Goal: Task Accomplishment & Management: Use online tool/utility

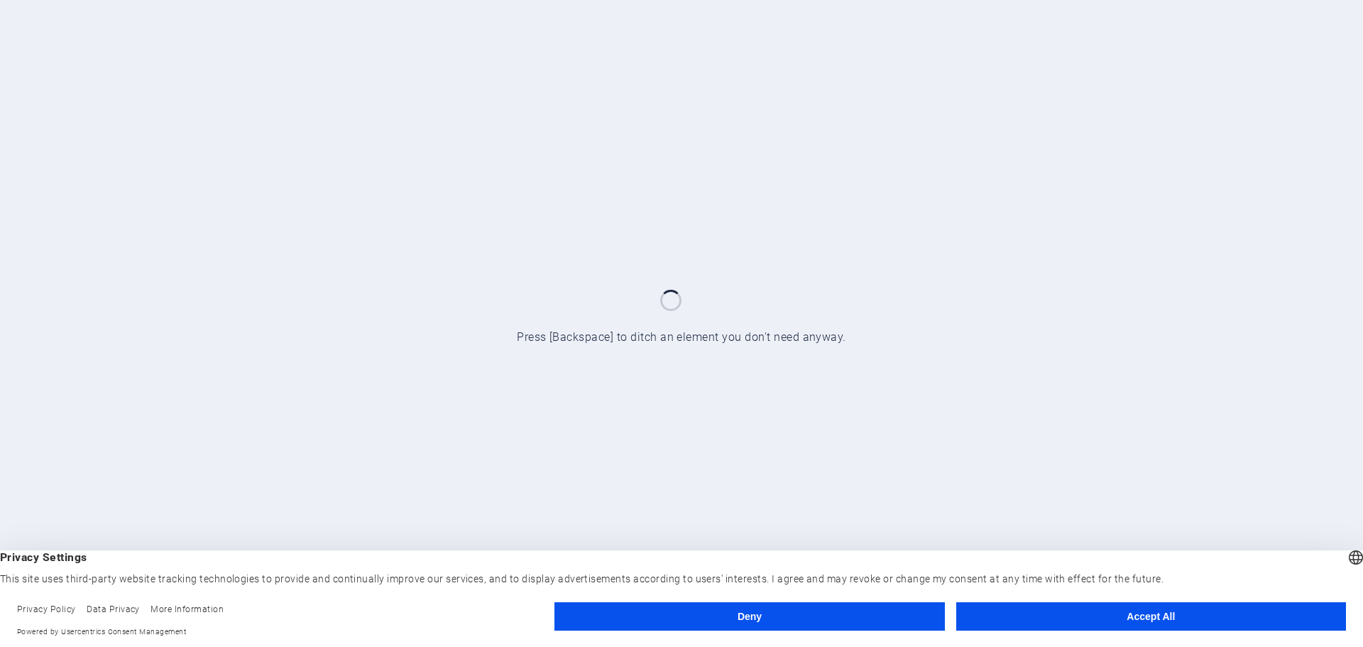
click at [1100, 623] on button "Accept All" at bounding box center [1151, 616] width 390 height 28
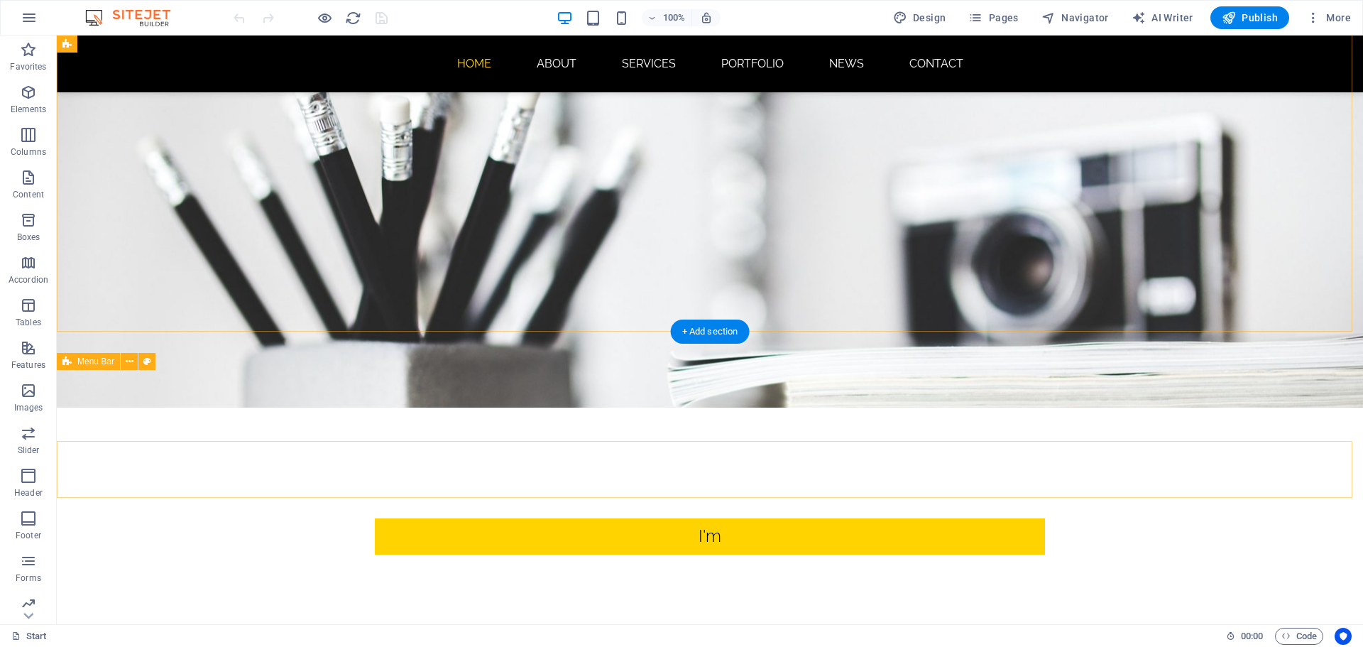
scroll to position [213, 0]
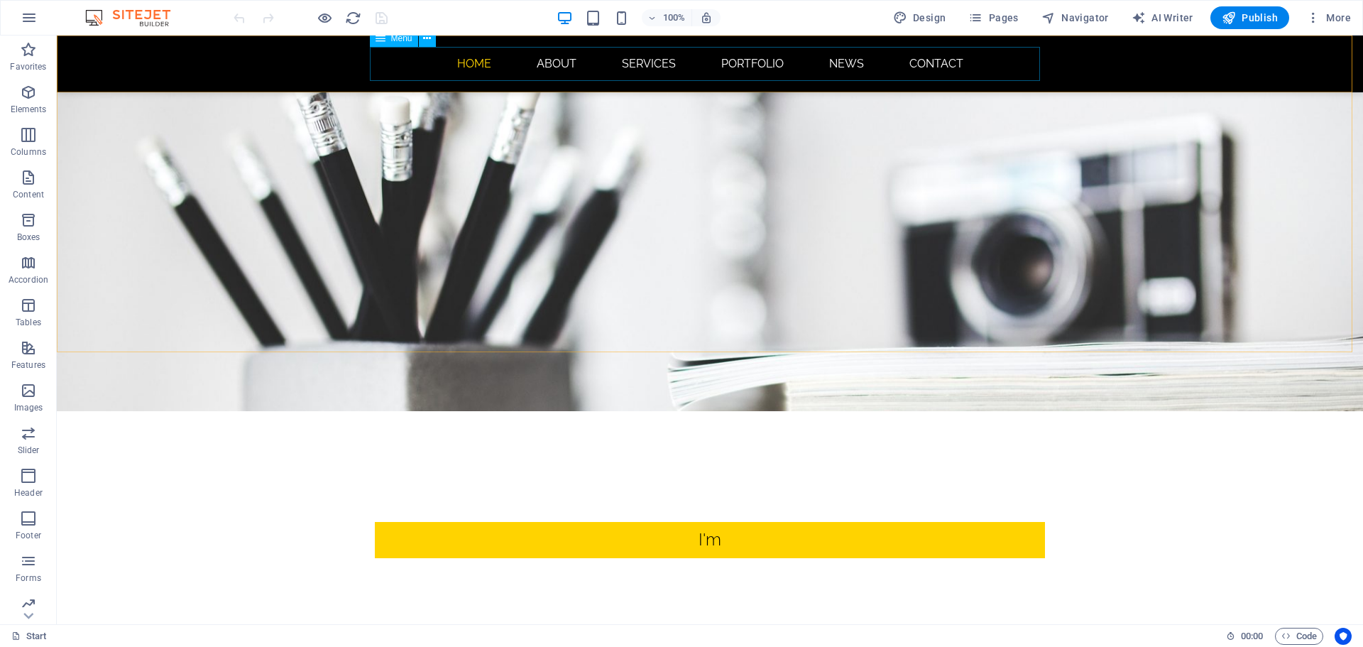
click at [393, 43] on span "Menu" at bounding box center [401, 38] width 21 height 9
click at [395, 37] on span "Menu" at bounding box center [401, 38] width 21 height 9
select select
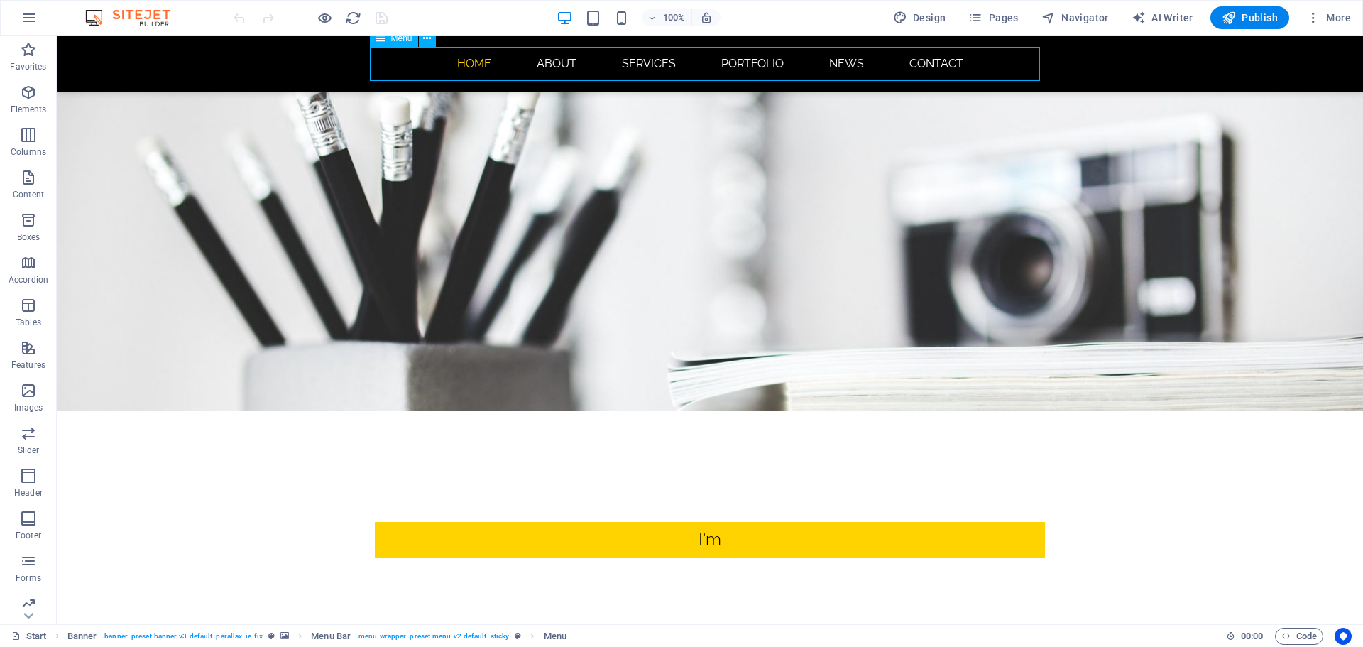
select select
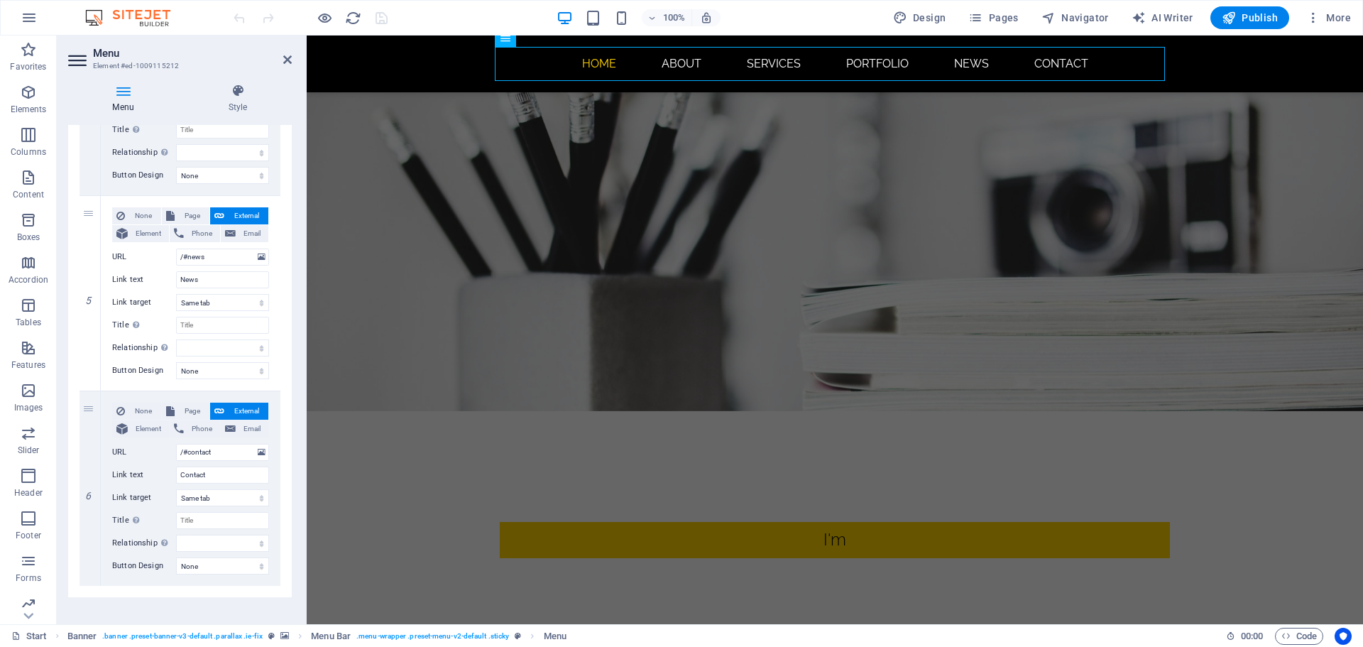
scroll to position [858, 0]
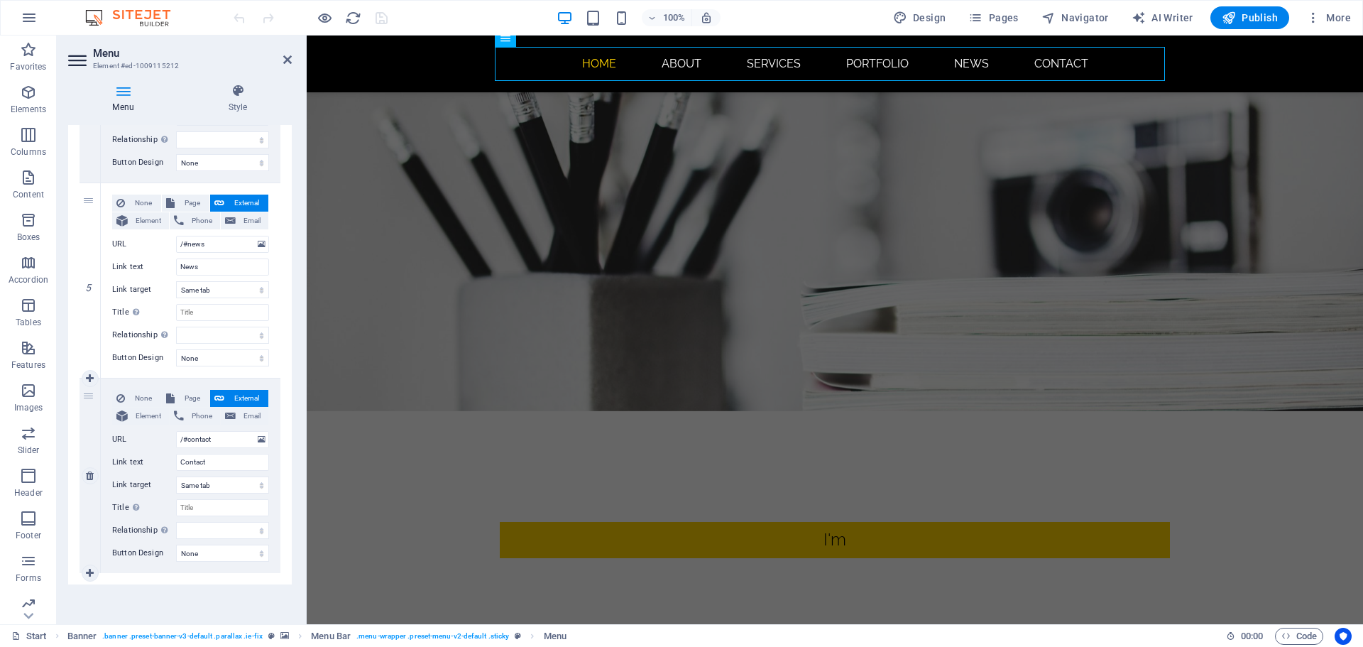
click at [89, 413] on div "6" at bounding box center [90, 475] width 21 height 195
click at [87, 375] on icon at bounding box center [90, 378] width 8 height 10
select select
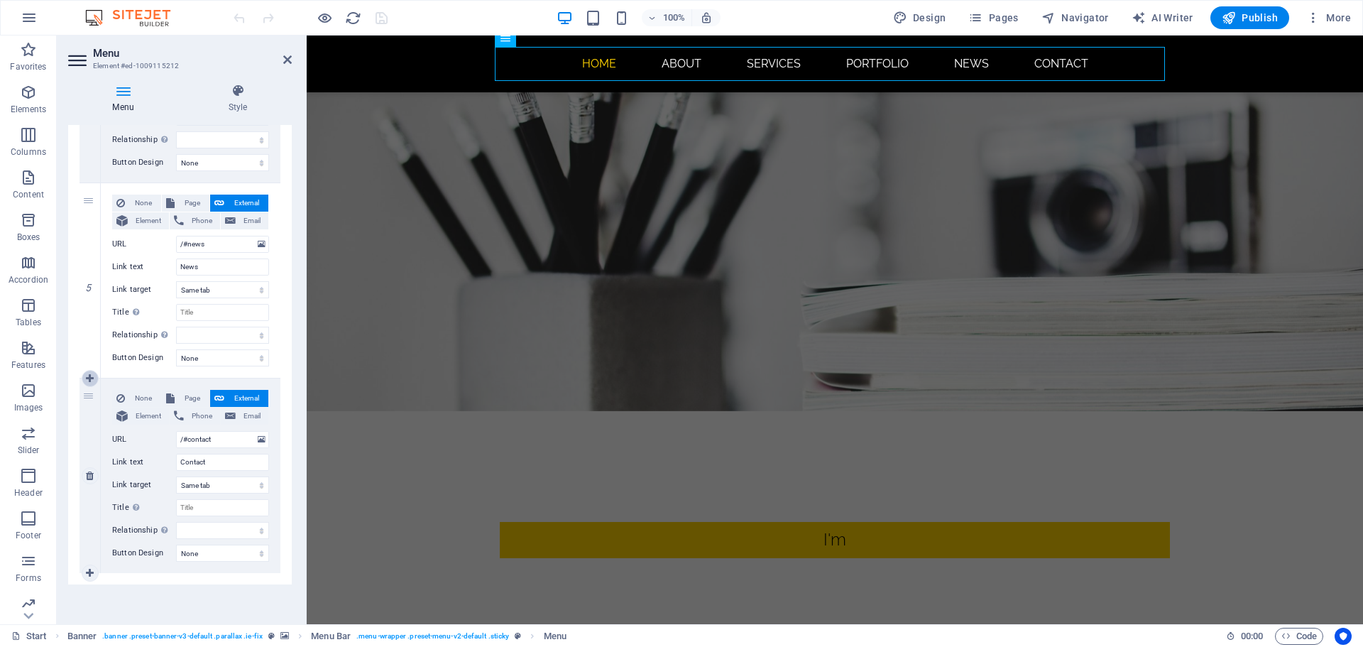
select select
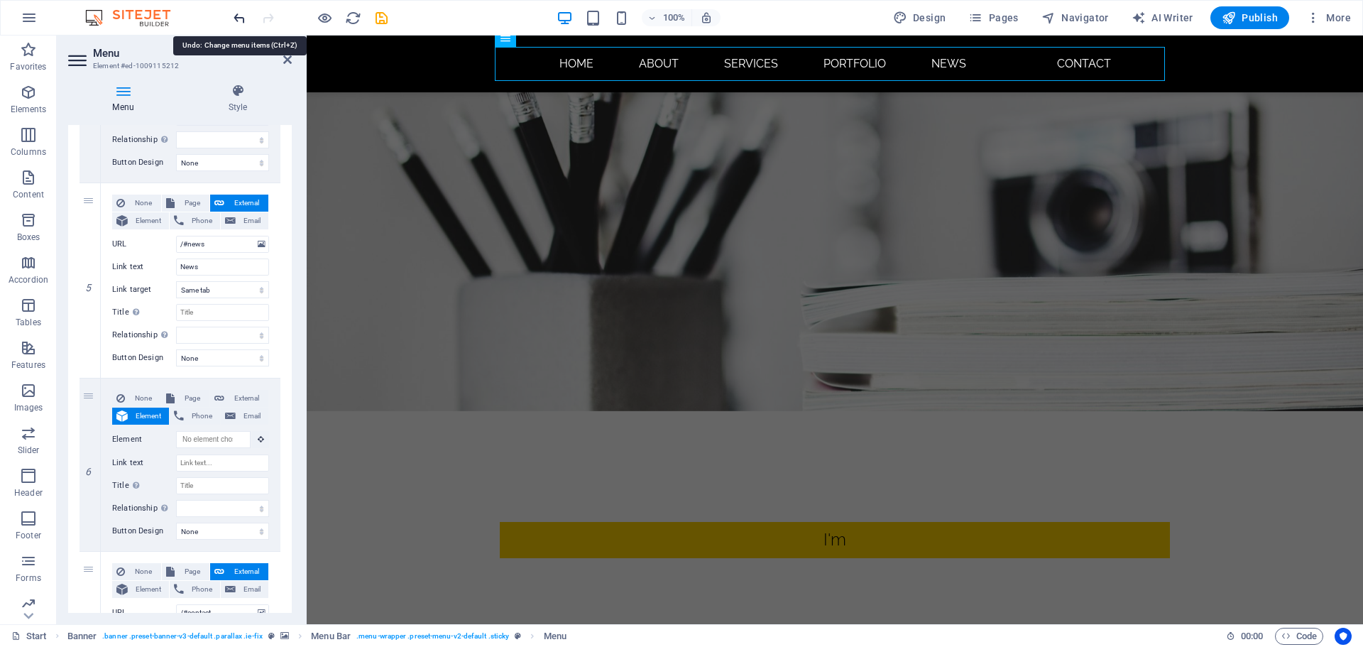
click at [241, 18] on icon "undo" at bounding box center [239, 18] width 16 height 16
select select
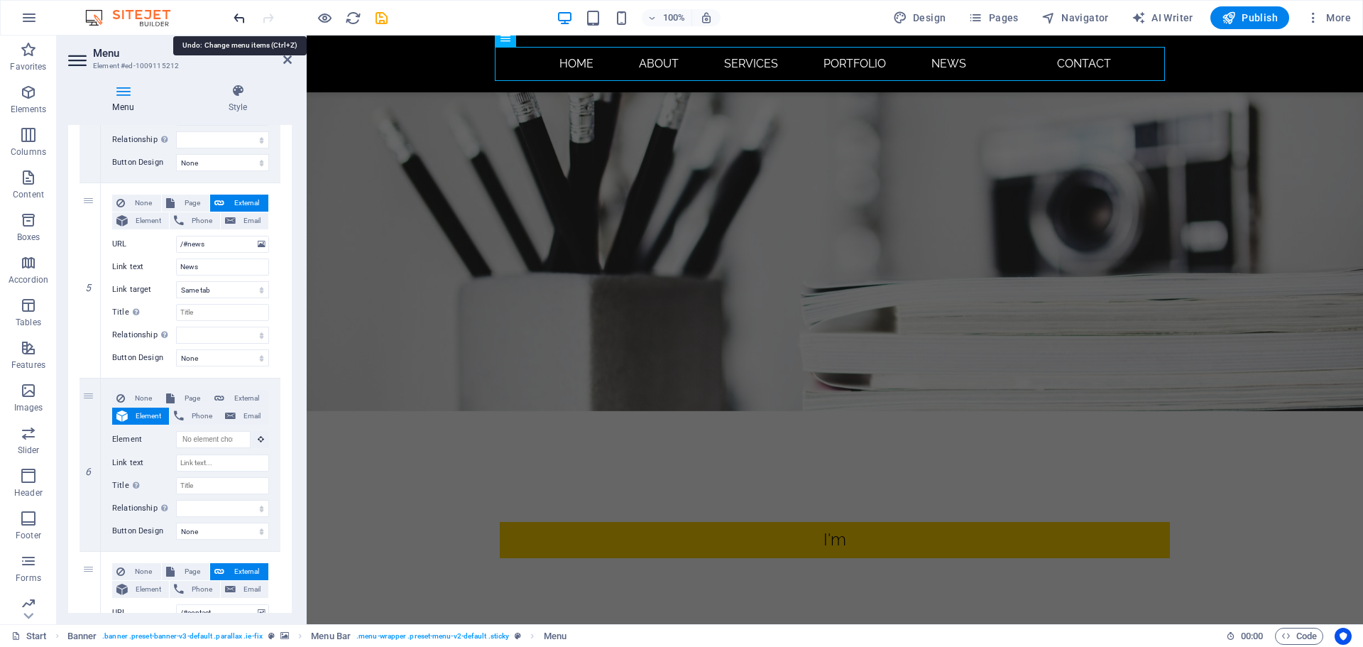
select select
type input "/#contact"
type input "Contact"
select select
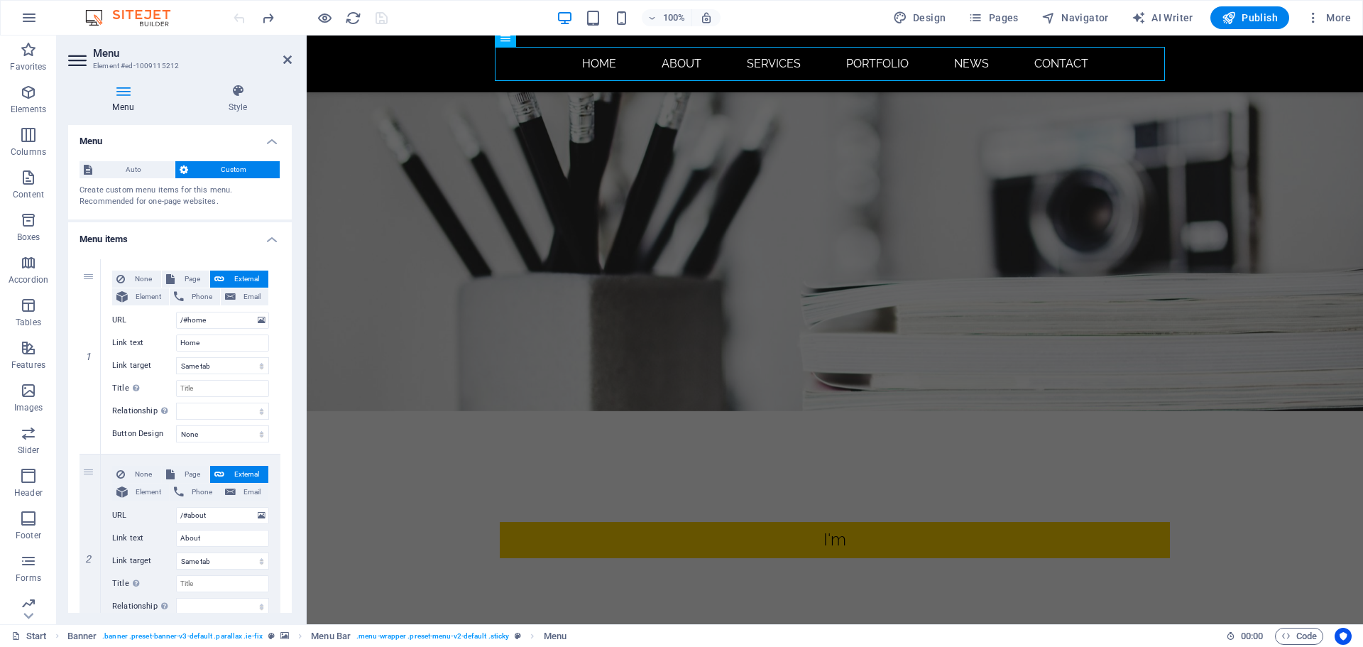
scroll to position [0, 0]
click at [596, 72] on nav "Home About Services Portfolio News Contact" at bounding box center [835, 64] width 670 height 34
click at [598, 64] on nav "Home About Services Portfolio News Contact" at bounding box center [835, 64] width 670 height 34
click at [244, 87] on icon at bounding box center [238, 91] width 108 height 14
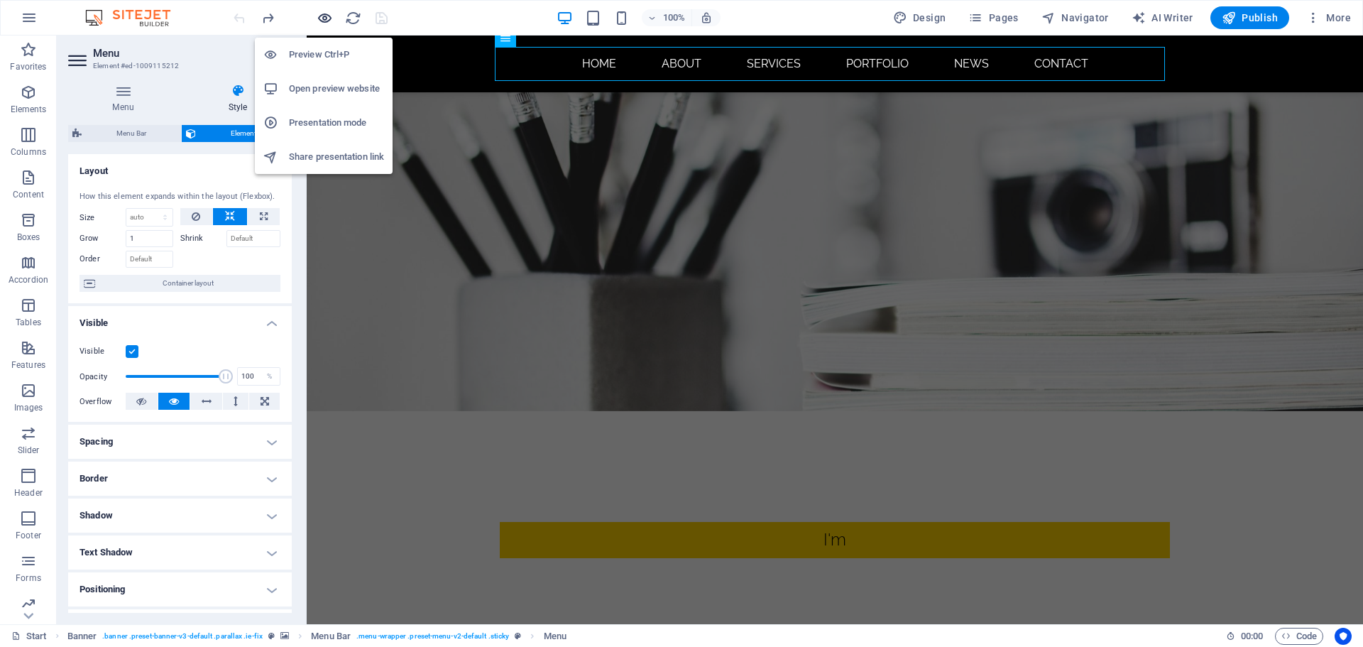
click at [322, 18] on icon "button" at bounding box center [325, 18] width 16 height 16
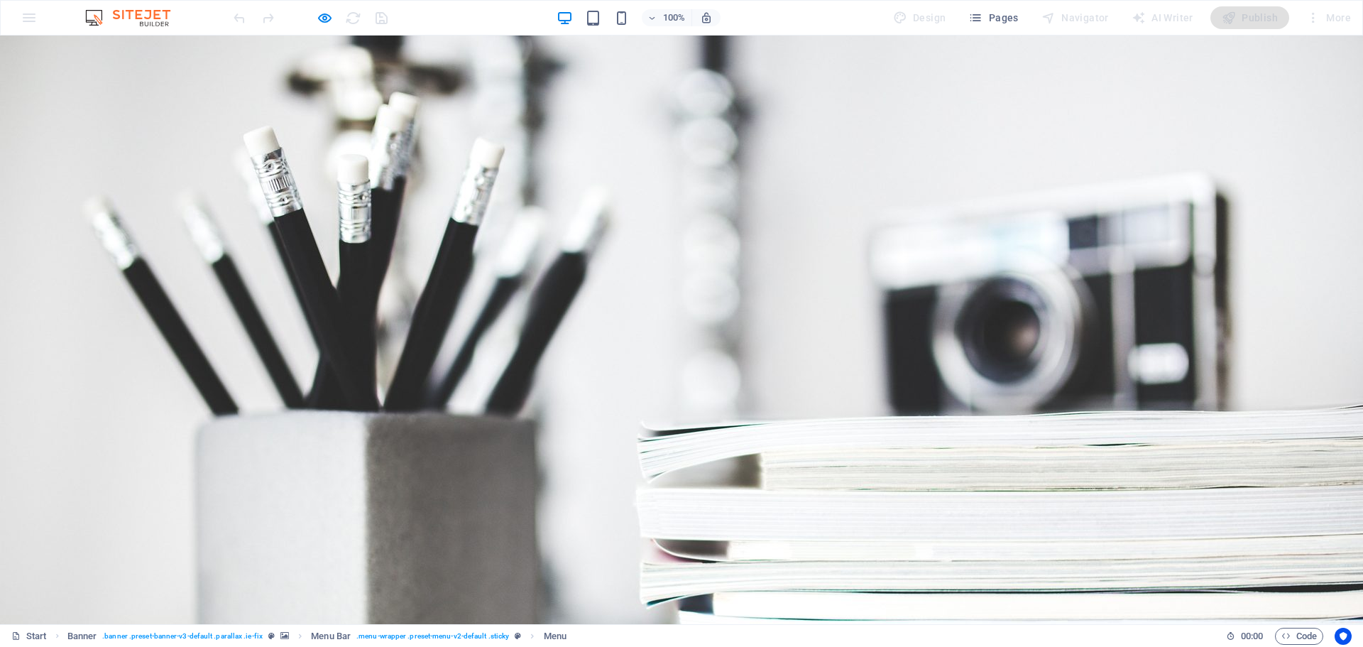
click at [606, 621] on link "Services" at bounding box center [620, 638] width 77 height 34
click at [616, 621] on link "Services" at bounding box center [620, 638] width 77 height 34
click at [733, 621] on link "Portfolio" at bounding box center [724, 638] width 85 height 34
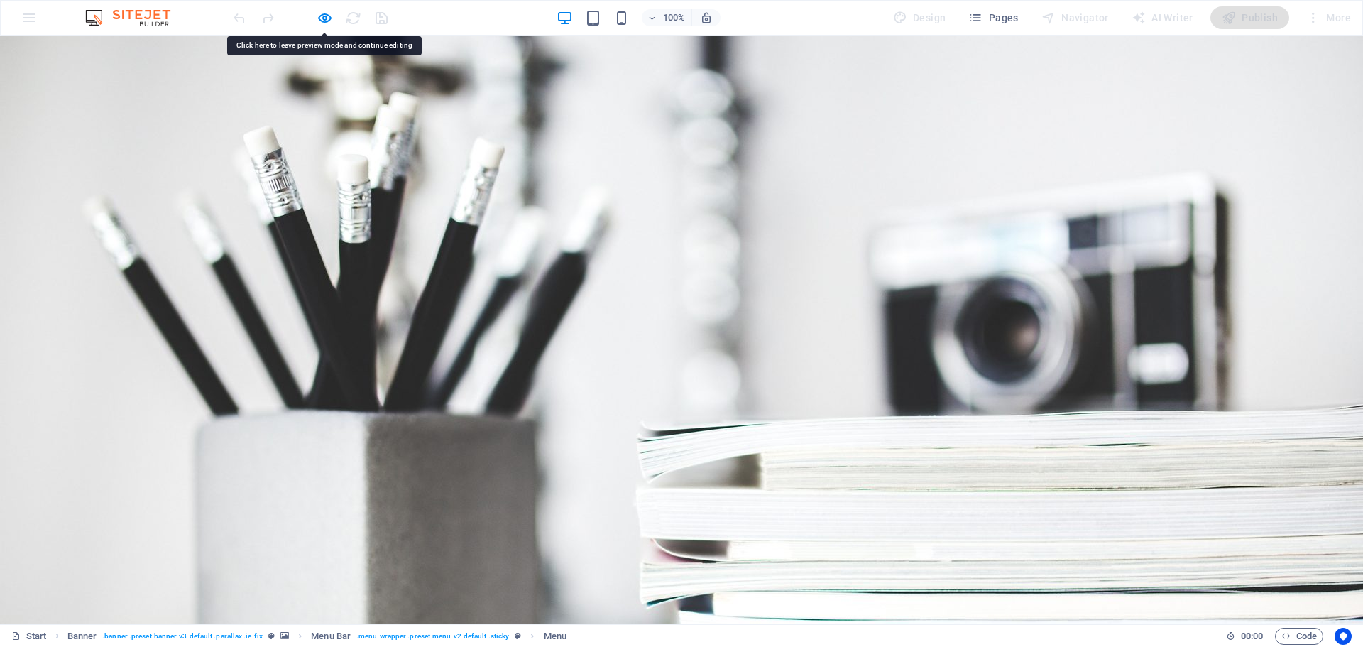
click at [820, 621] on link "News" at bounding box center [818, 638] width 58 height 34
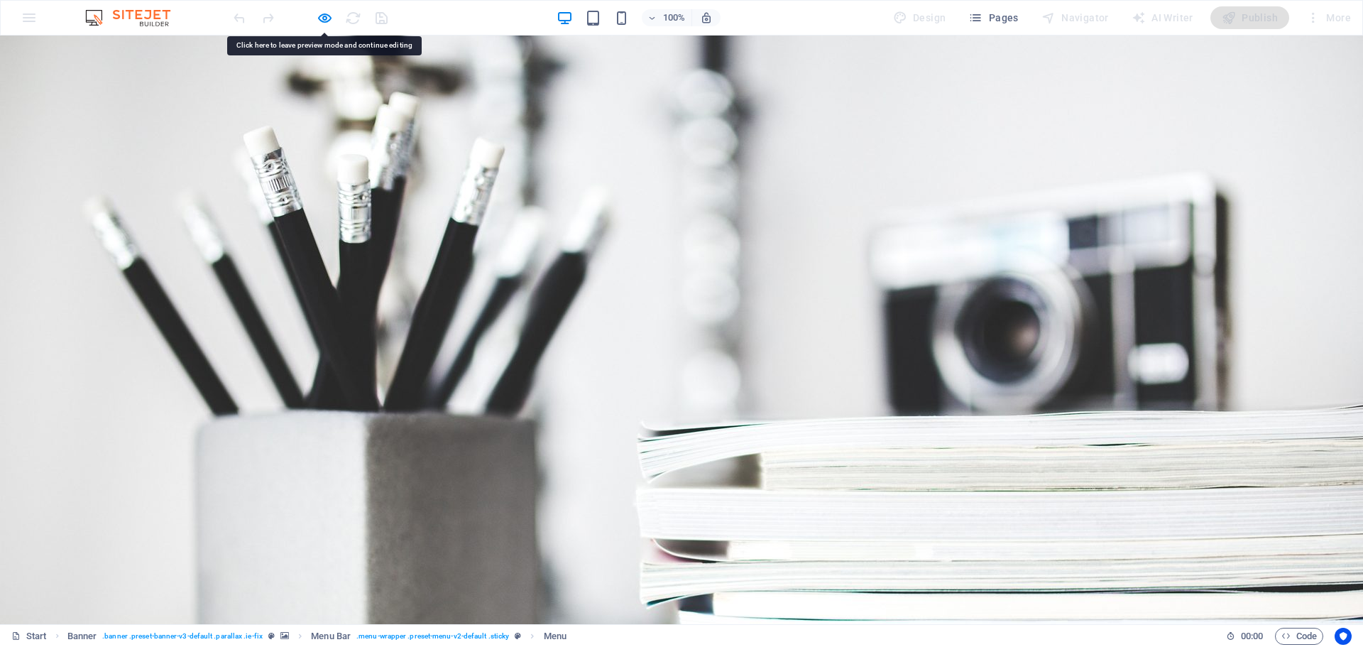
click at [820, 621] on link "News" at bounding box center [818, 638] width 58 height 34
click at [437, 621] on link "Home" at bounding box center [445, 638] width 57 height 34
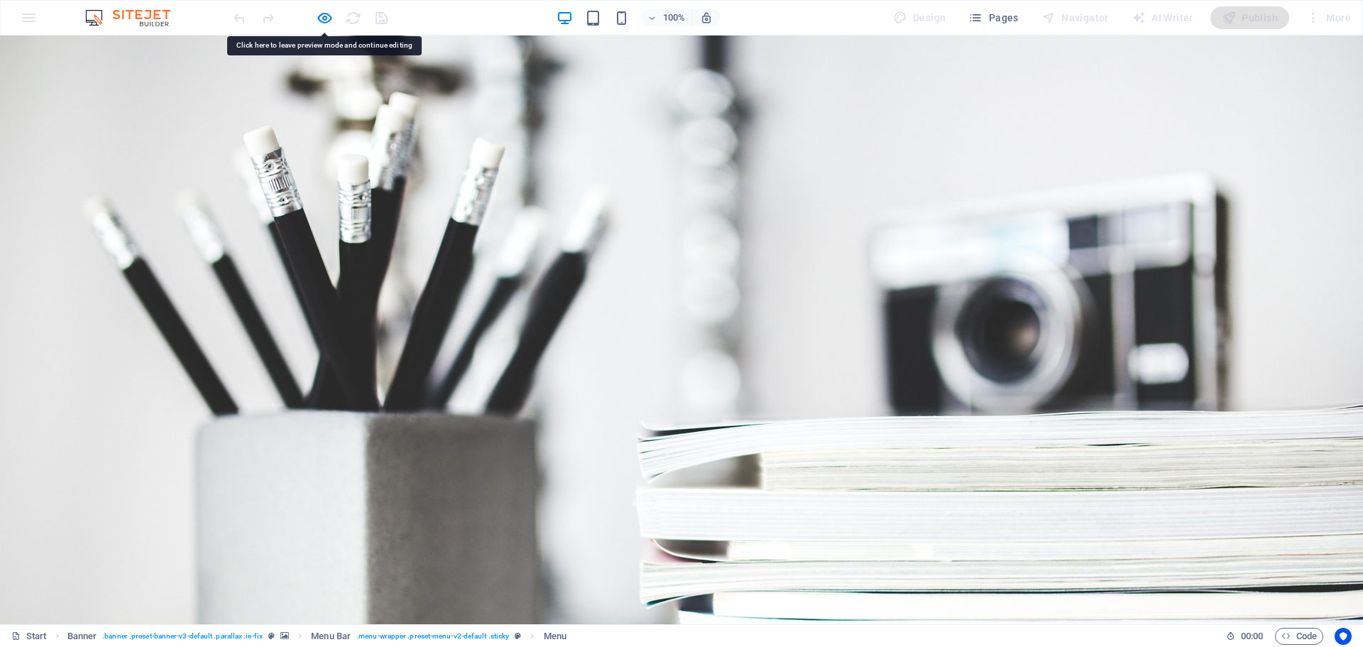
click at [437, 621] on link "Home" at bounding box center [445, 638] width 57 height 34
click at [523, 621] on link "About" at bounding box center [528, 638] width 62 height 34
click at [598, 621] on link "Services" at bounding box center [620, 638] width 77 height 34
click at [714, 621] on link "Portfolio" at bounding box center [724, 638] width 85 height 34
click at [809, 621] on link "News" at bounding box center [818, 638] width 58 height 34
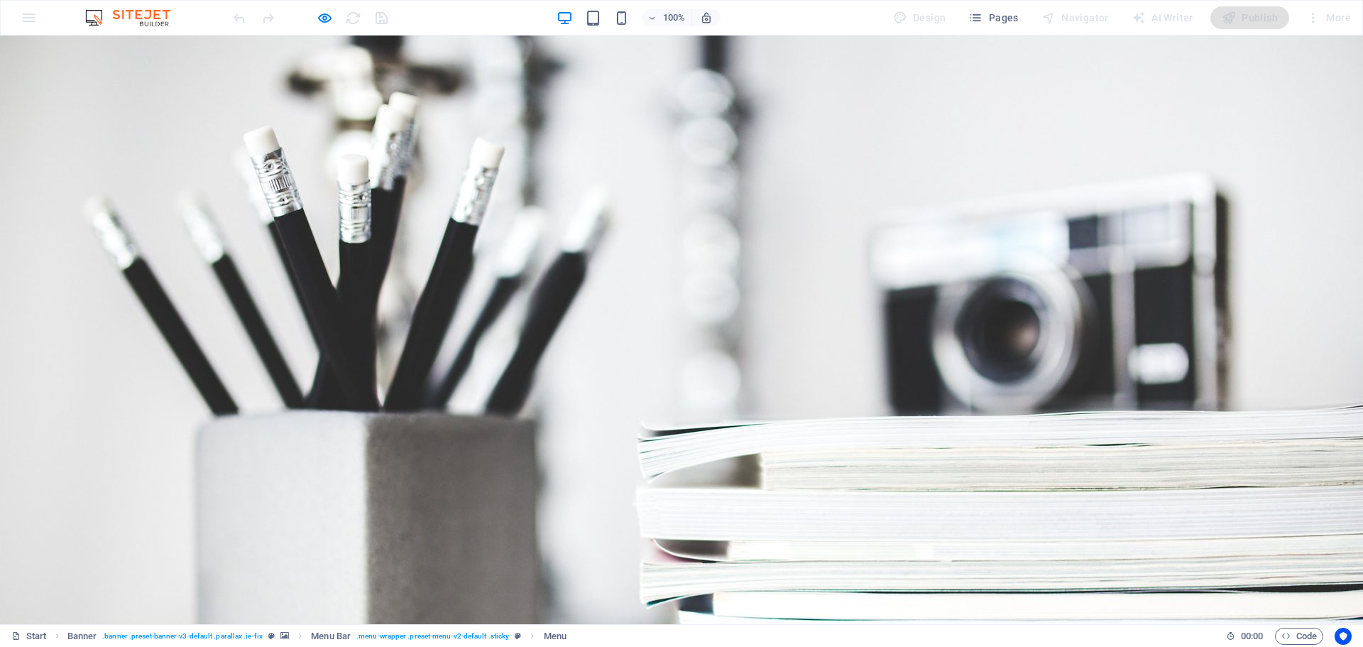
click at [811, 621] on link "News" at bounding box center [818, 638] width 58 height 34
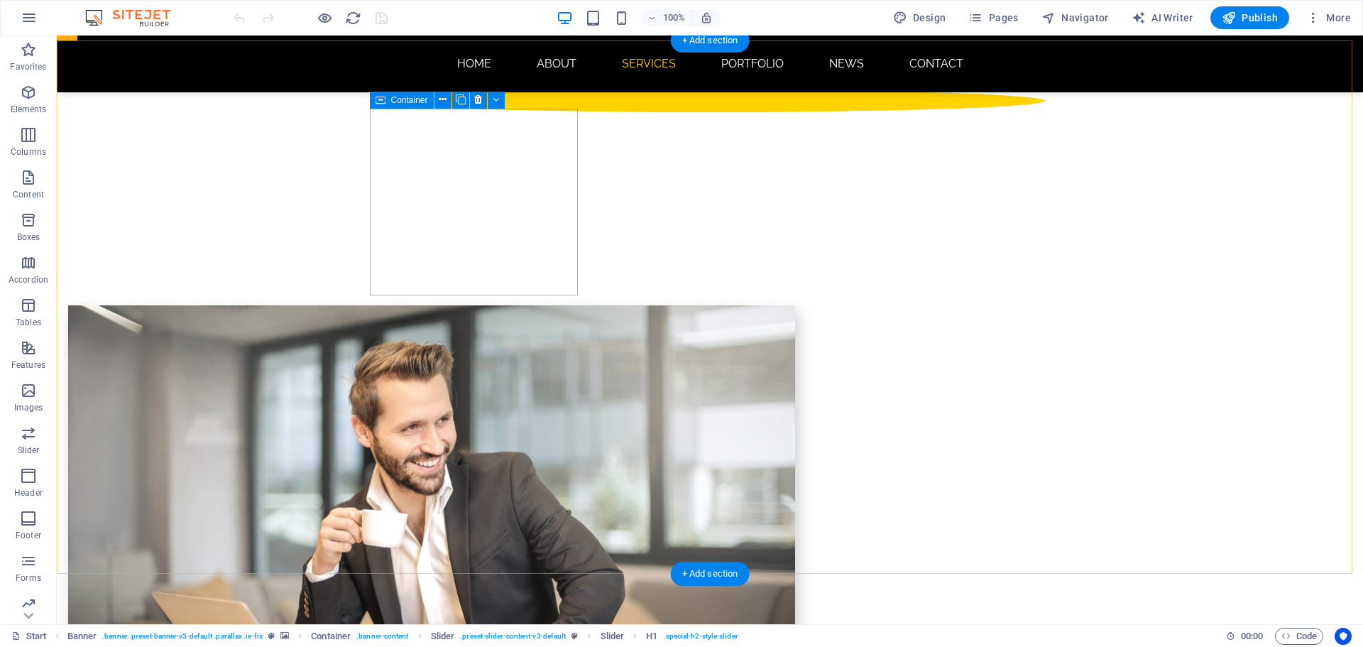
scroll to position [923, 0]
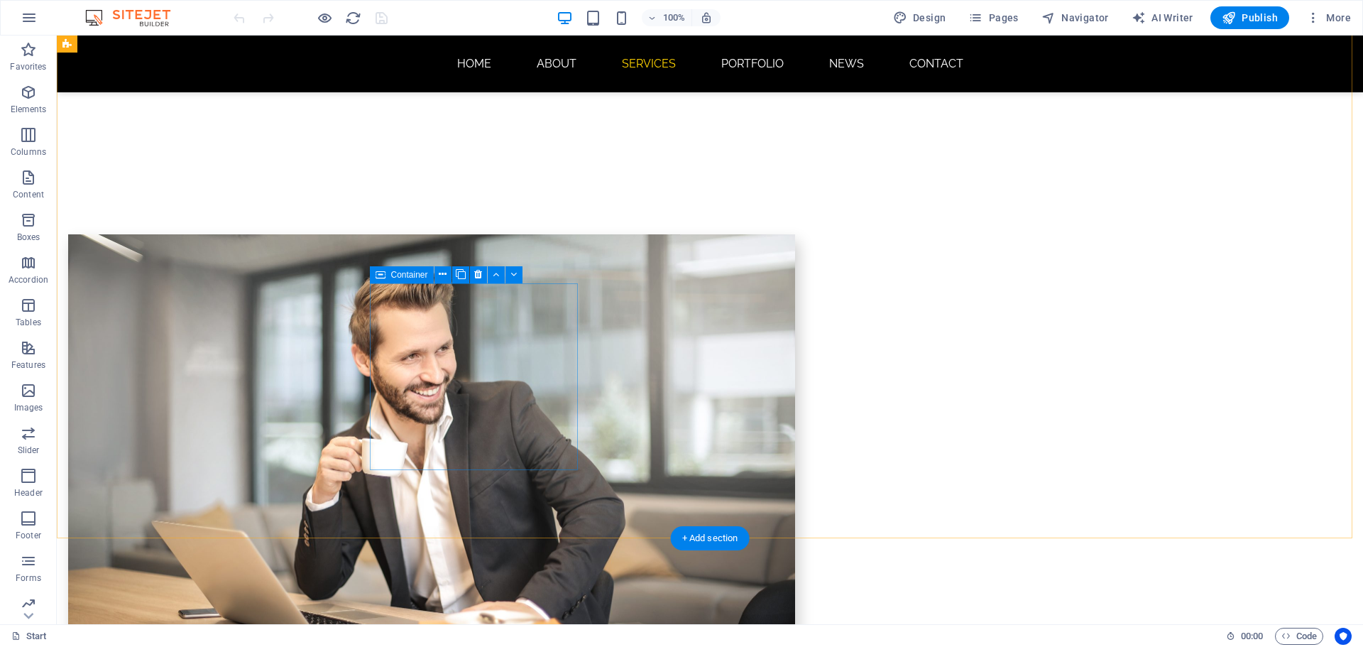
click at [460, 276] on icon at bounding box center [461, 274] width 10 height 15
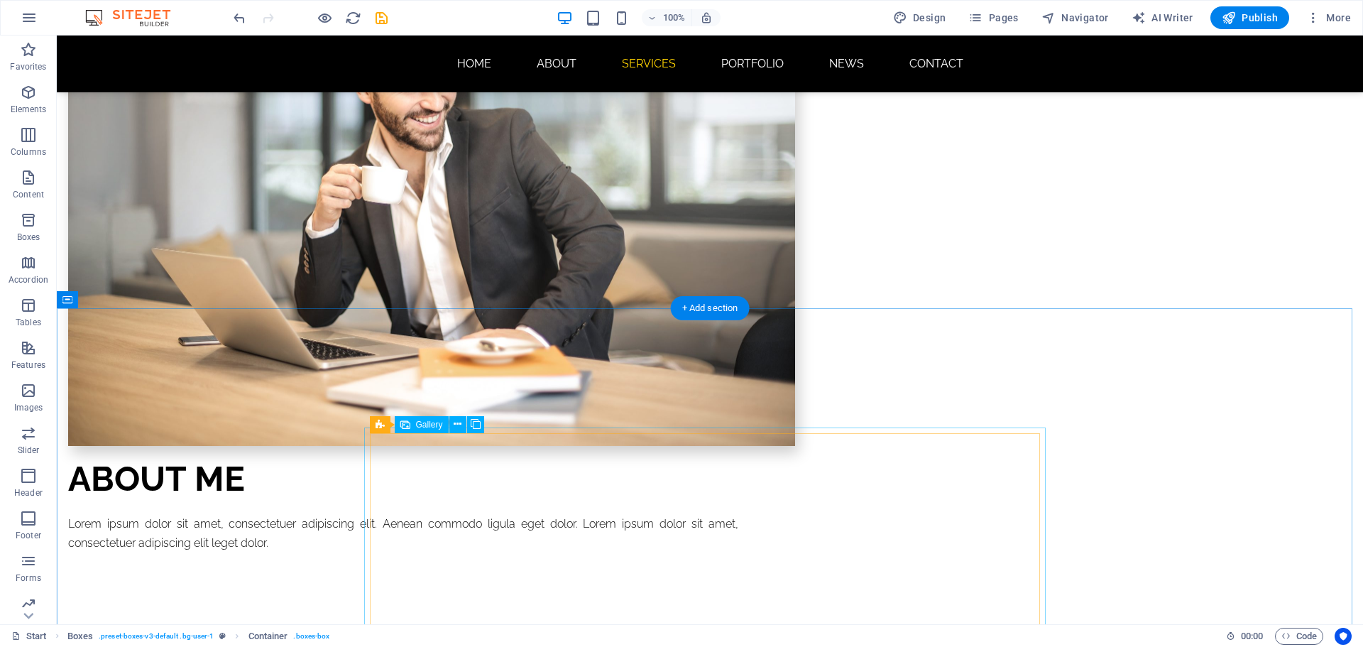
scroll to position [852, 0]
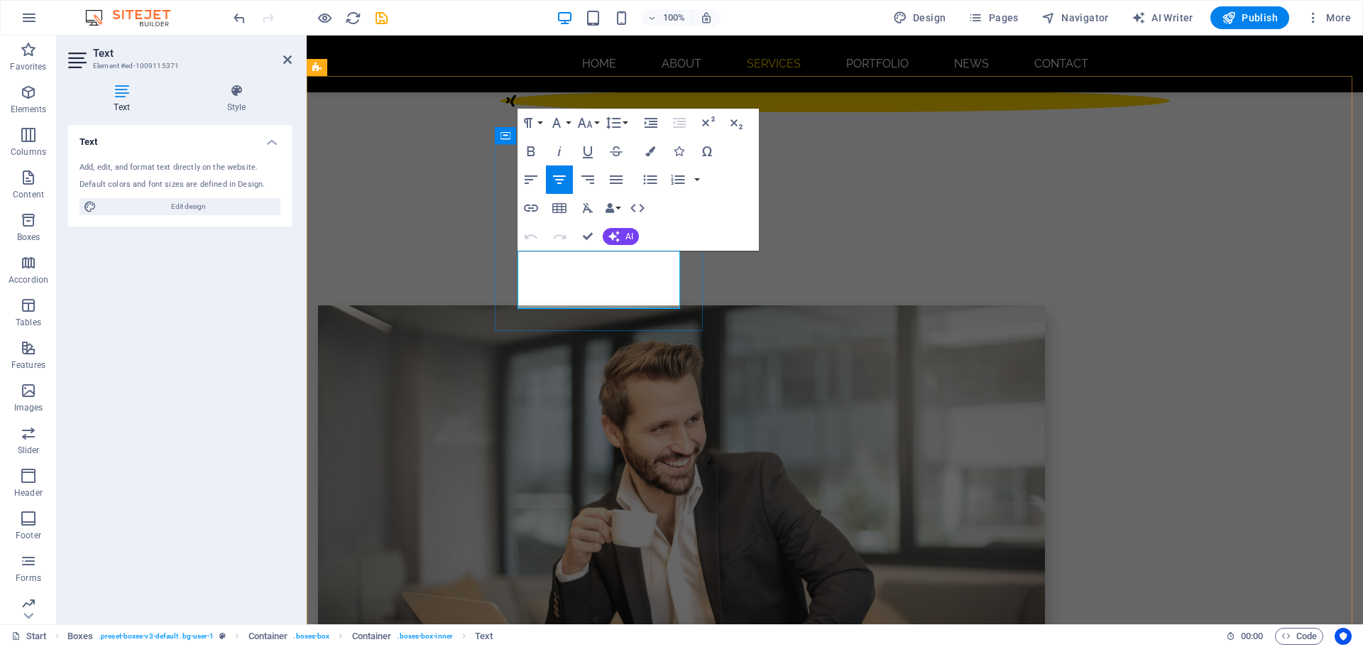
drag, startPoint x: 650, startPoint y: 302, endPoint x: 518, endPoint y: 266, distance: 136.2
copy p "Lorem ipsum dolor sit amet, consectetur adipisicing elit. Veritatis, dolorem!"
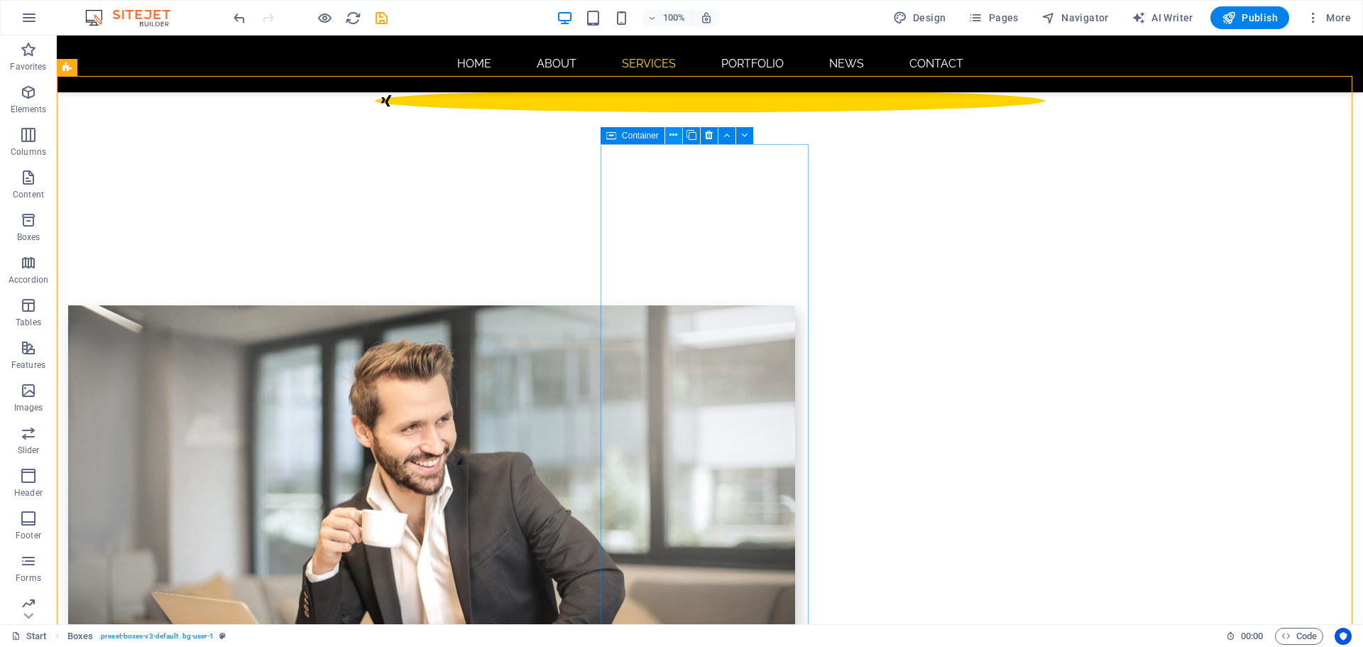
click at [678, 132] on button at bounding box center [673, 135] width 17 height 17
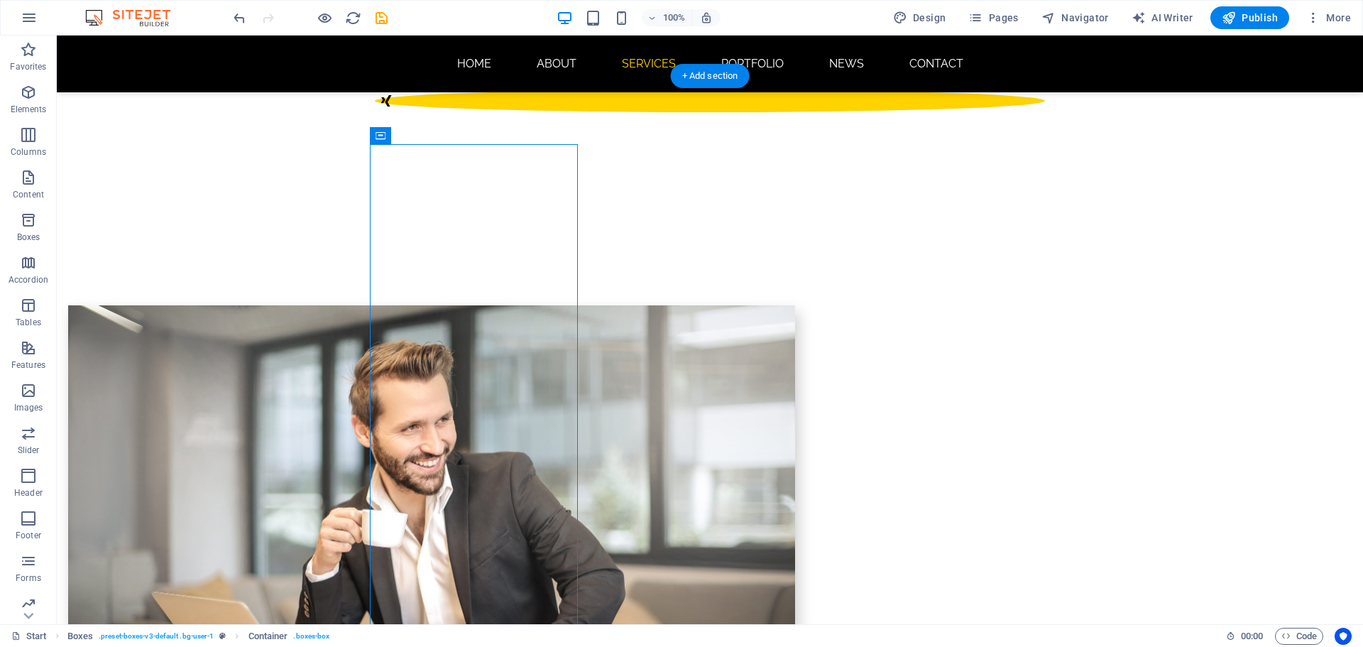
drag, startPoint x: 545, startPoint y: 194, endPoint x: 337, endPoint y: 187, distance: 208.8
drag, startPoint x: 437, startPoint y: 170, endPoint x: 310, endPoint y: 143, distance: 130.5
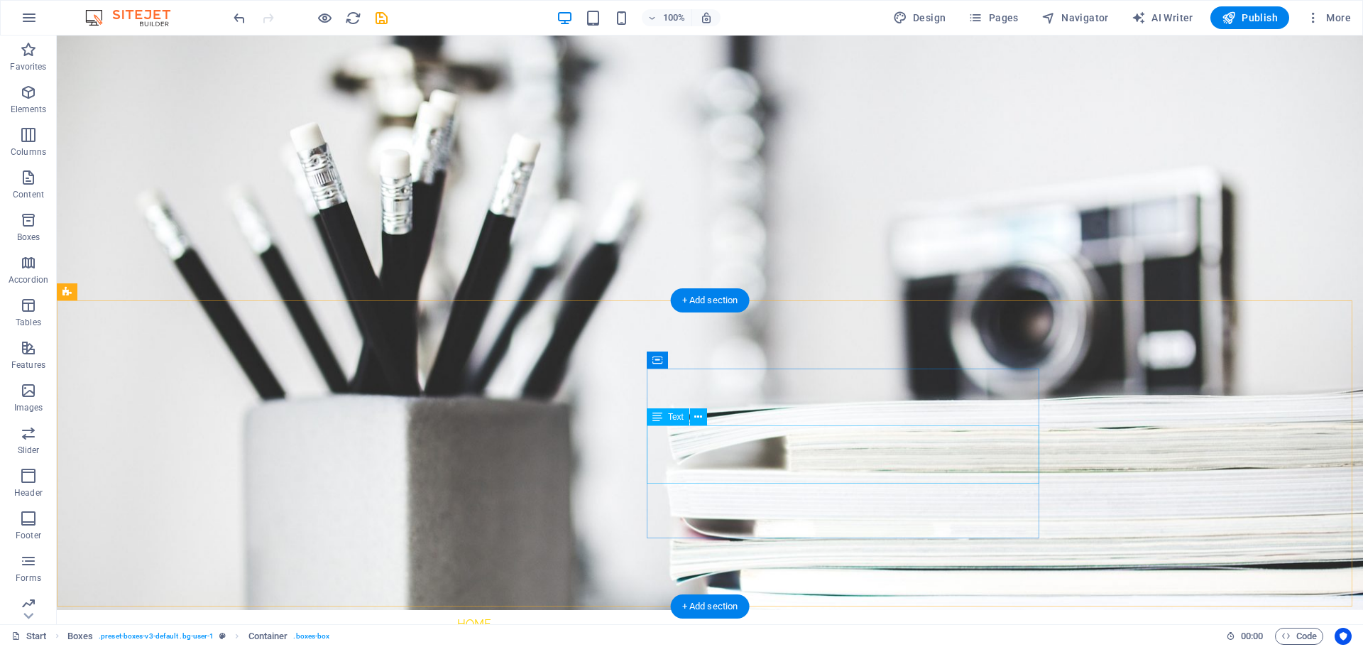
scroll to position [0, 0]
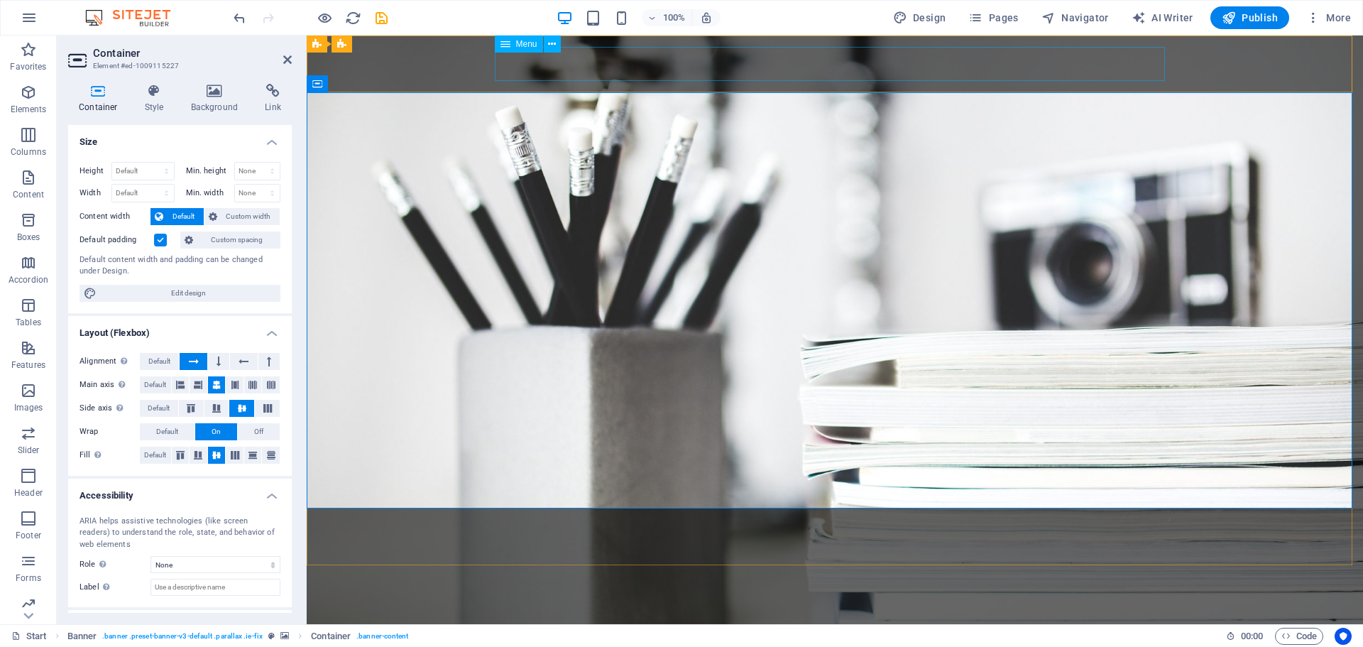
click at [965, 621] on nav "Home About Services Portfolio News Contact" at bounding box center [835, 638] width 670 height 34
select select
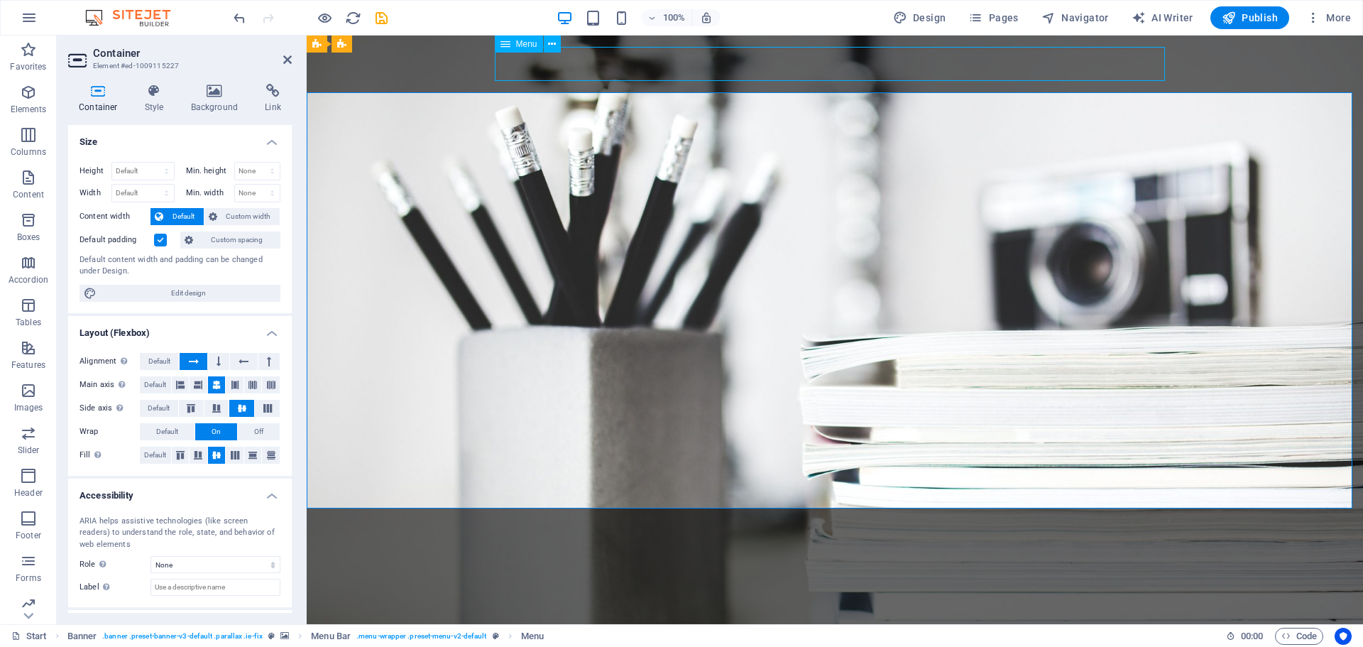
select select
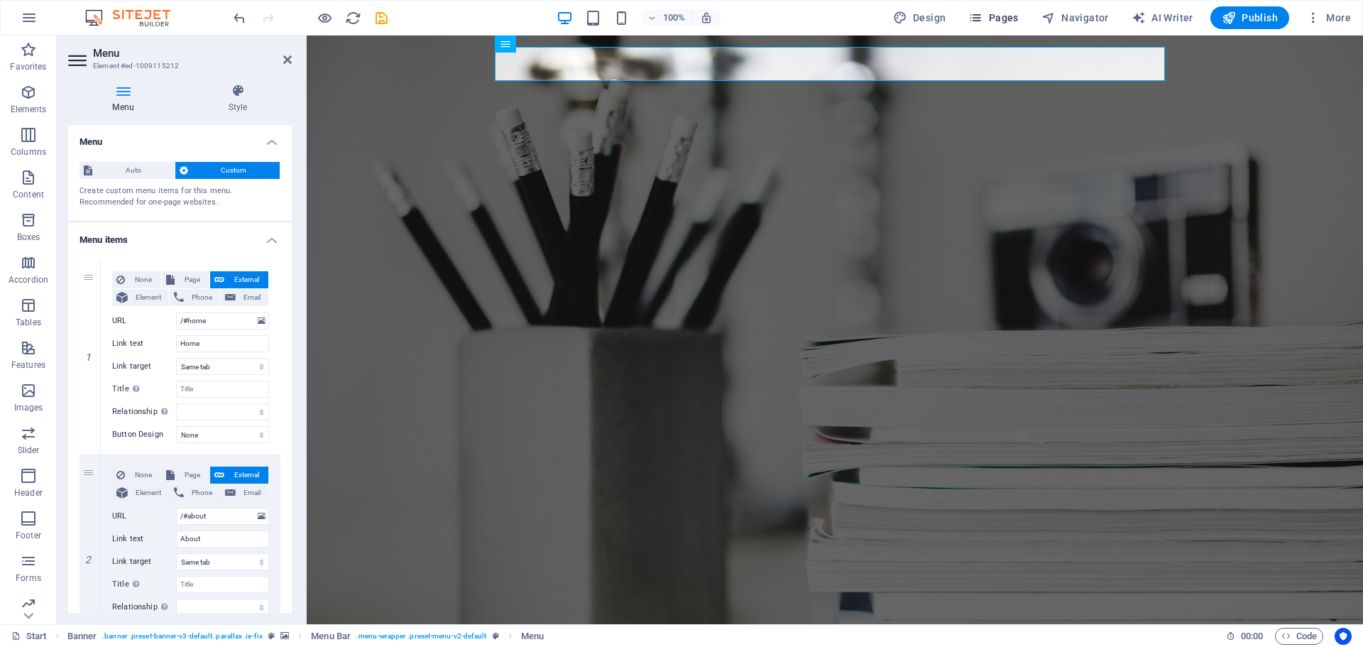
click at [1009, 16] on span "Pages" at bounding box center [993, 18] width 50 height 14
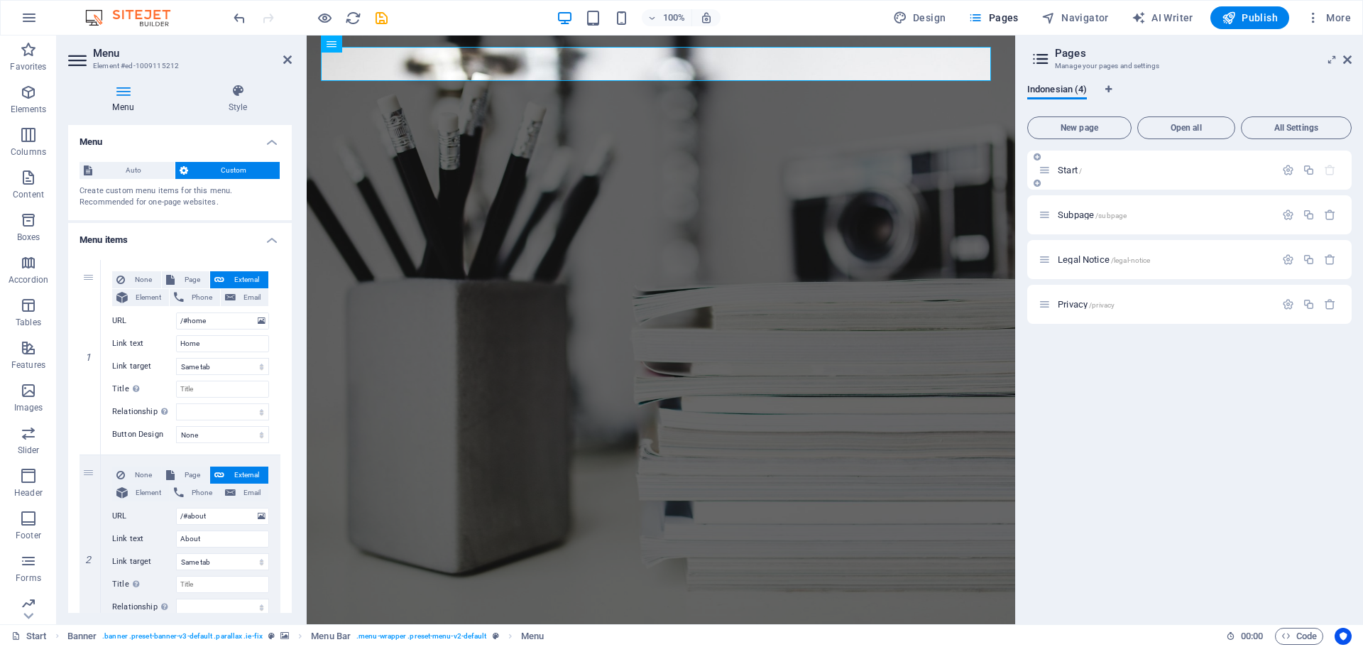
click at [1064, 166] on span "Start /" at bounding box center [1070, 170] width 24 height 11
click at [1068, 213] on span "Subpage /subpage" at bounding box center [1092, 214] width 69 height 11
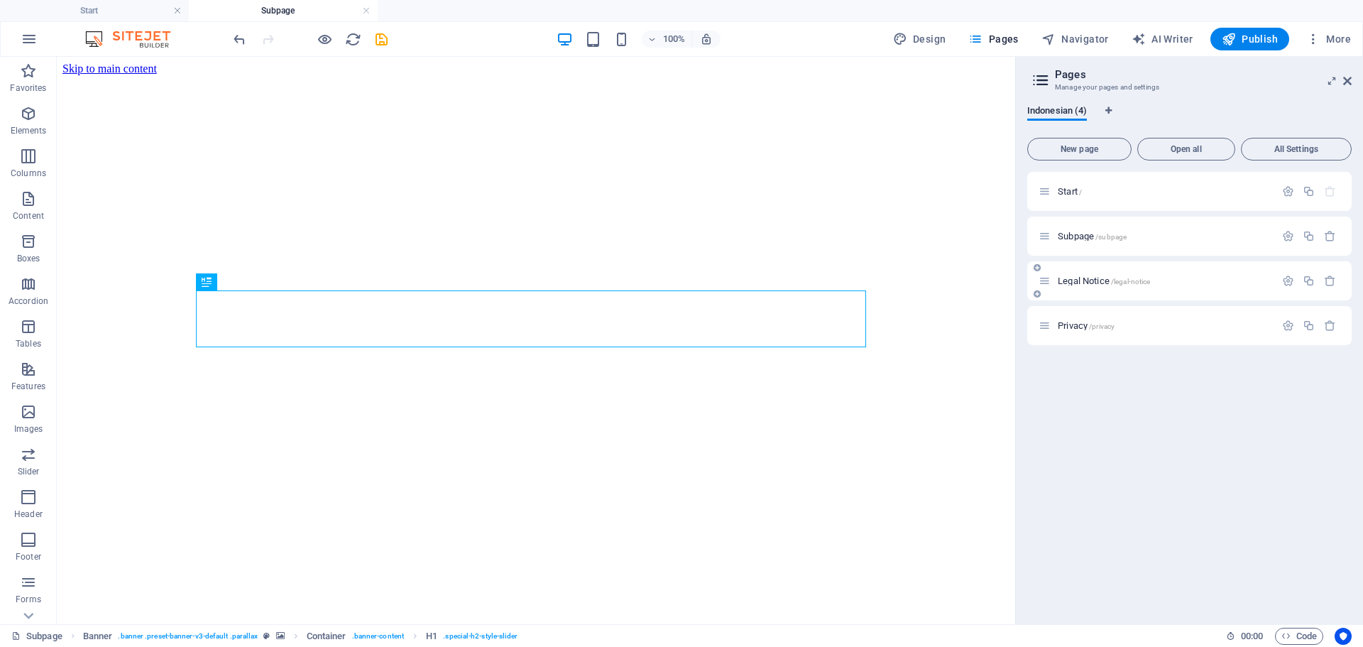
click at [1073, 280] on span "Legal Notice /legal-notice" at bounding box center [1104, 280] width 92 height 11
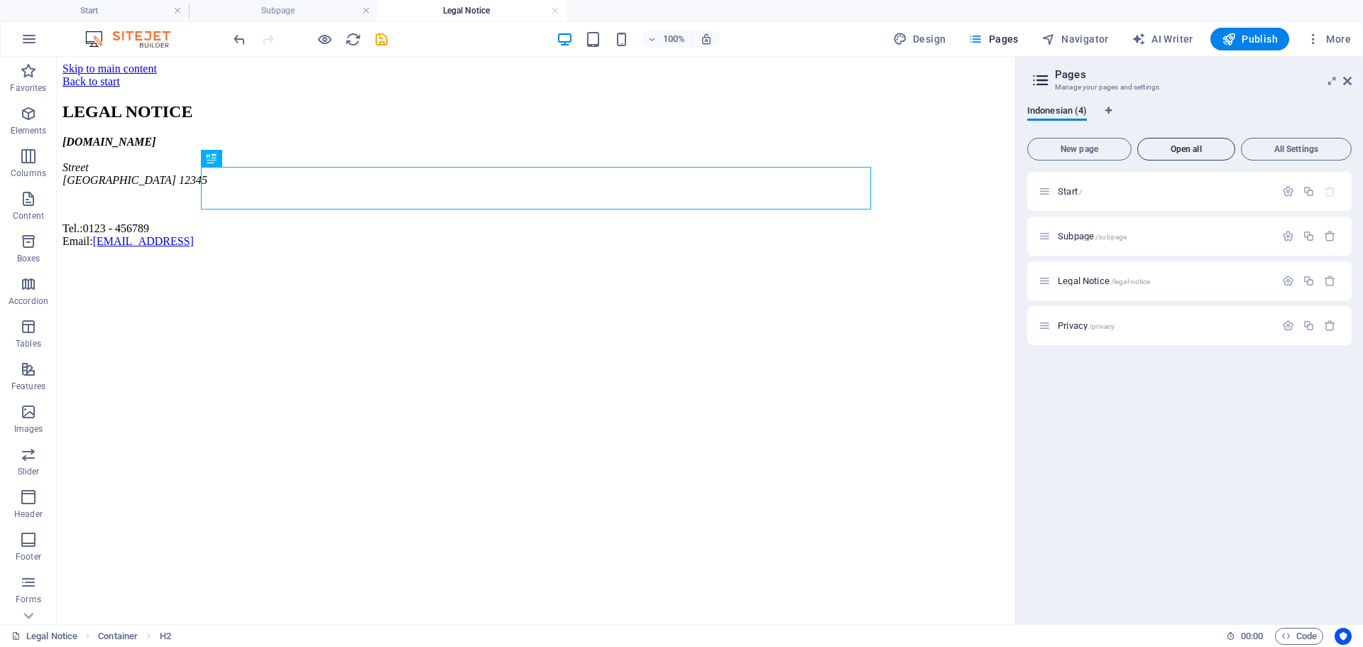
click at [1174, 149] on span "Open all" at bounding box center [1186, 149] width 85 height 9
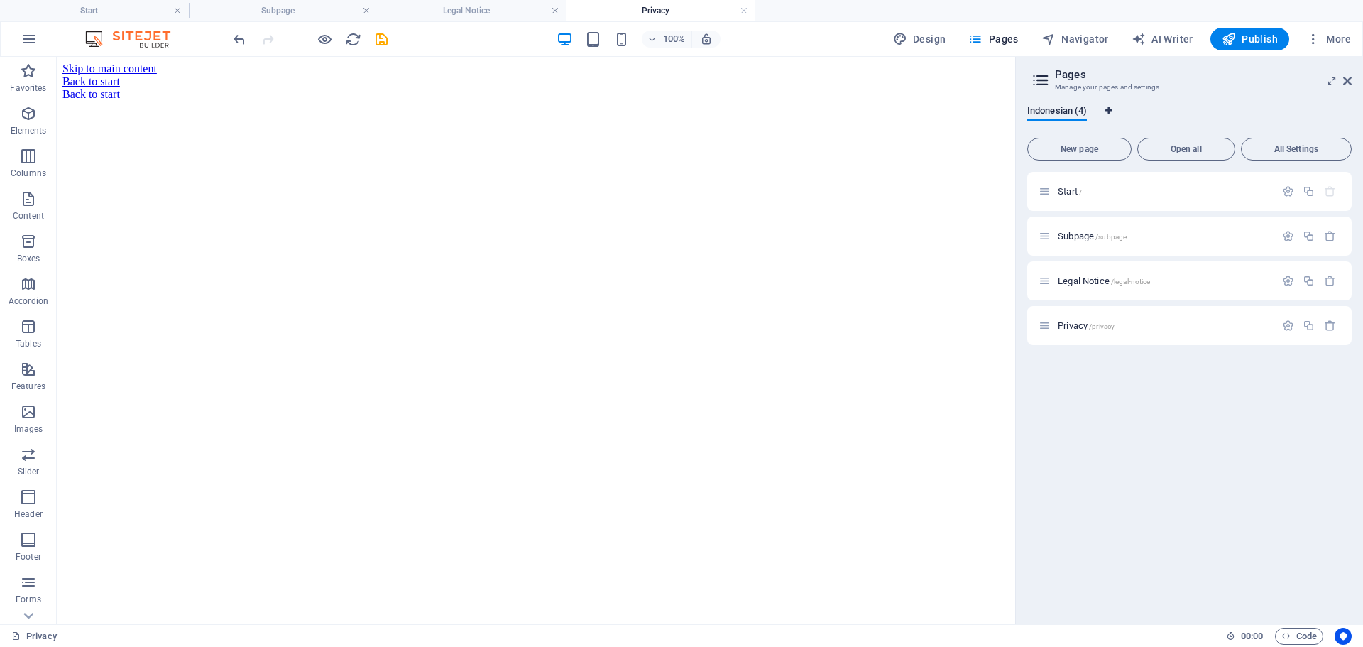
click at [1108, 109] on icon "Language Tabs" at bounding box center [1108, 110] width 6 height 9
select select "70"
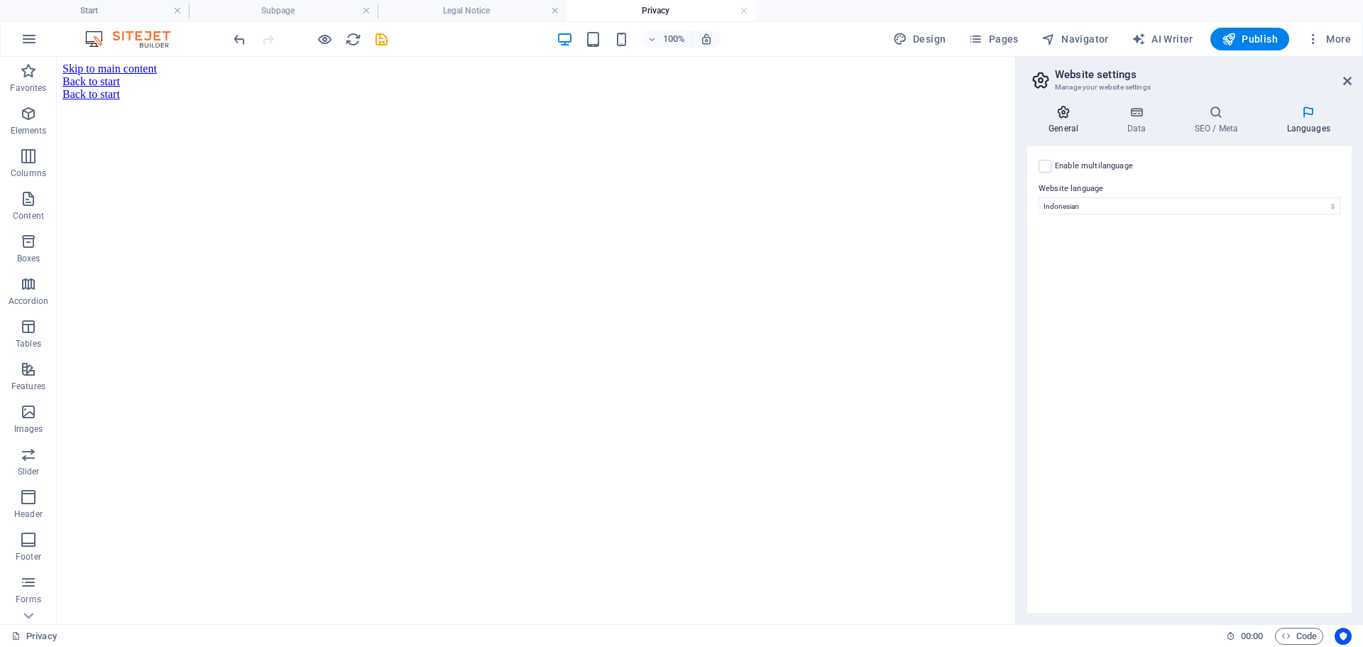
click at [1063, 125] on h4 "General" at bounding box center [1066, 120] width 78 height 30
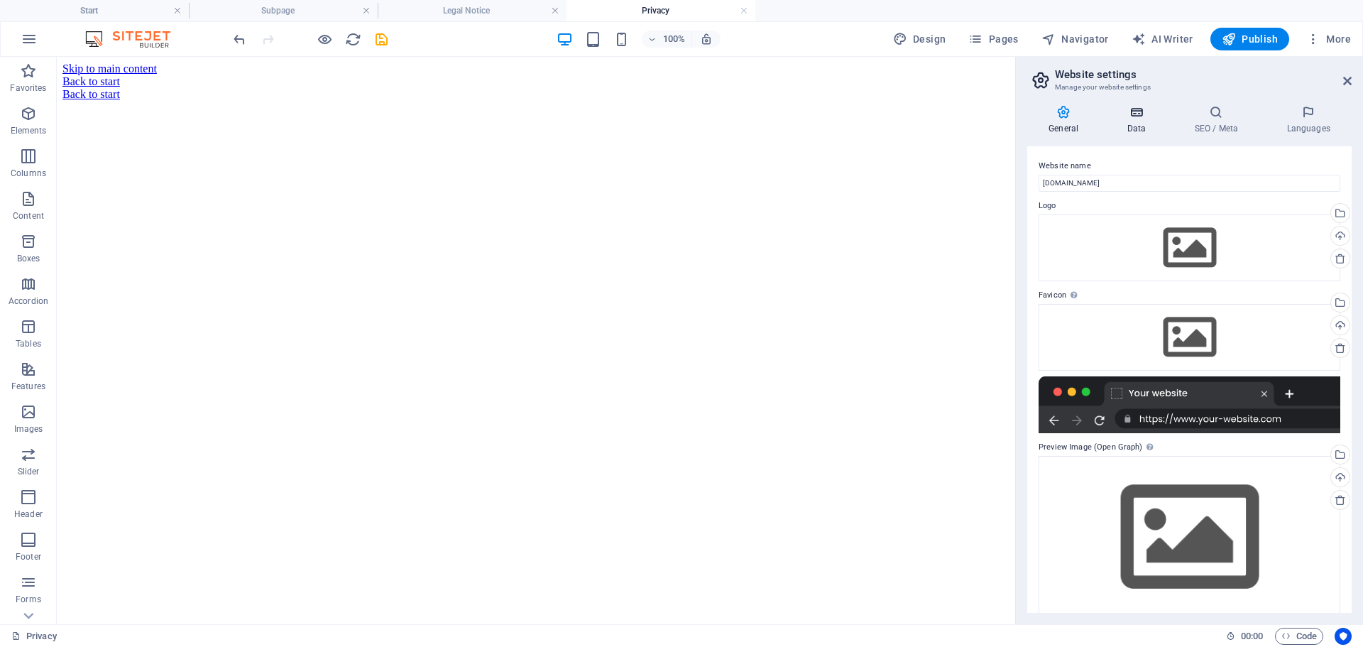
click at [1133, 114] on icon at bounding box center [1136, 112] width 62 height 14
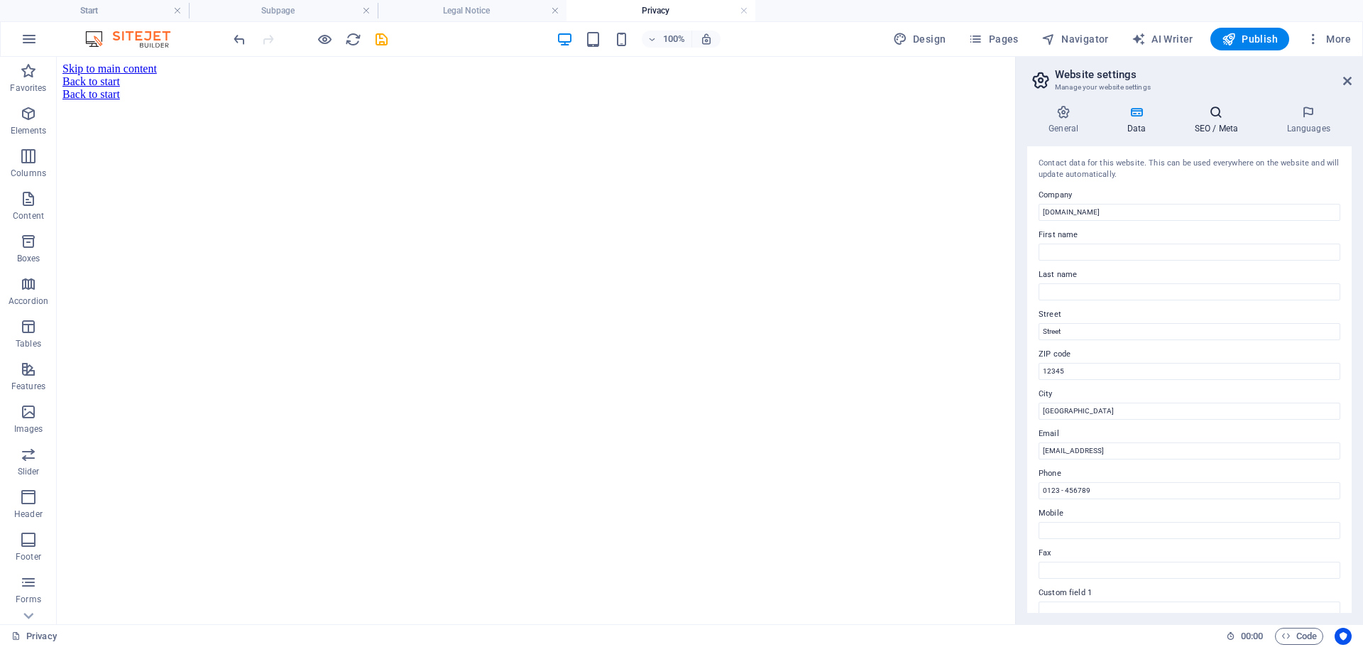
click at [1215, 128] on h4 "SEO / Meta" at bounding box center [1219, 120] width 92 height 30
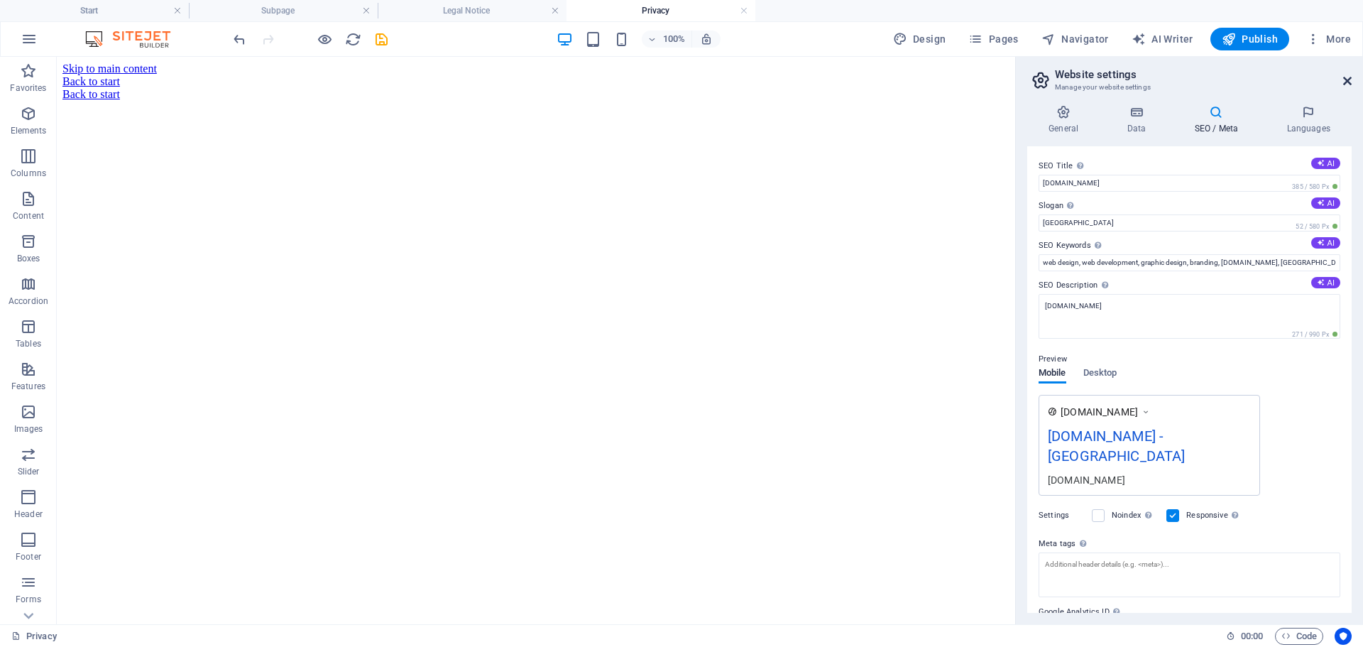
click at [1343, 81] on icon at bounding box center [1347, 80] width 9 height 11
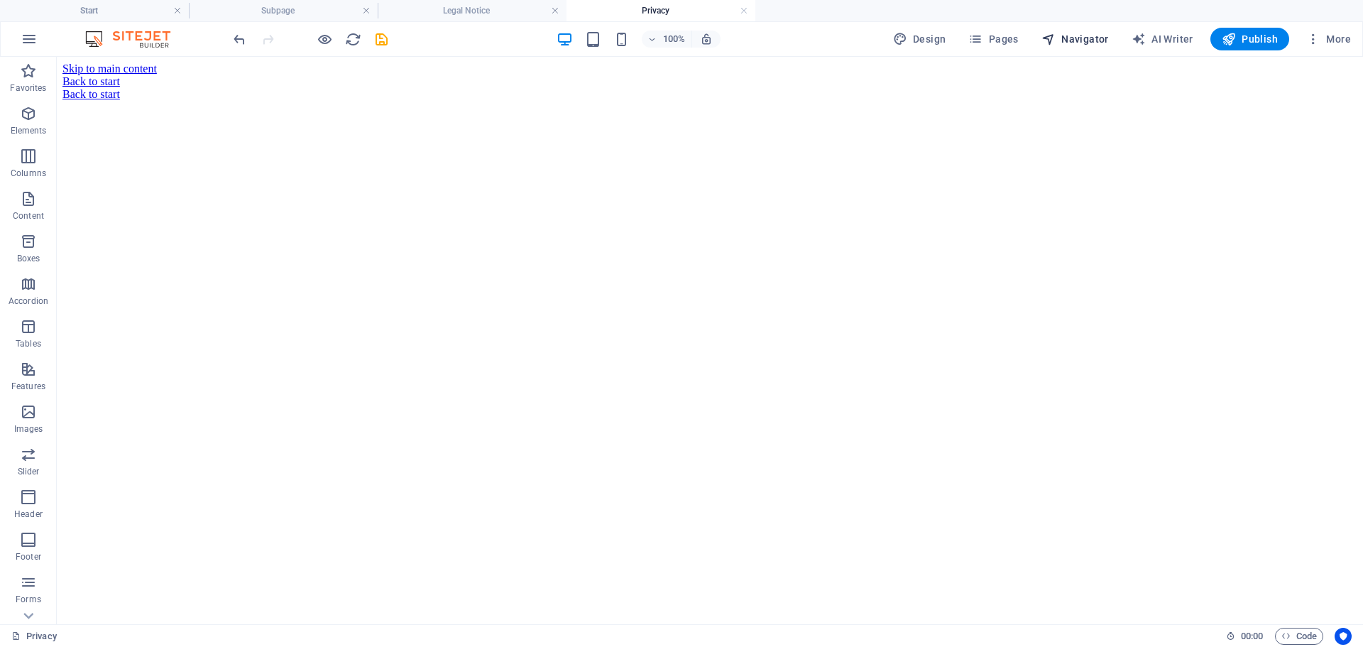
click at [1063, 40] on span "Navigator" at bounding box center [1075, 39] width 67 height 14
select select "18179713-id"
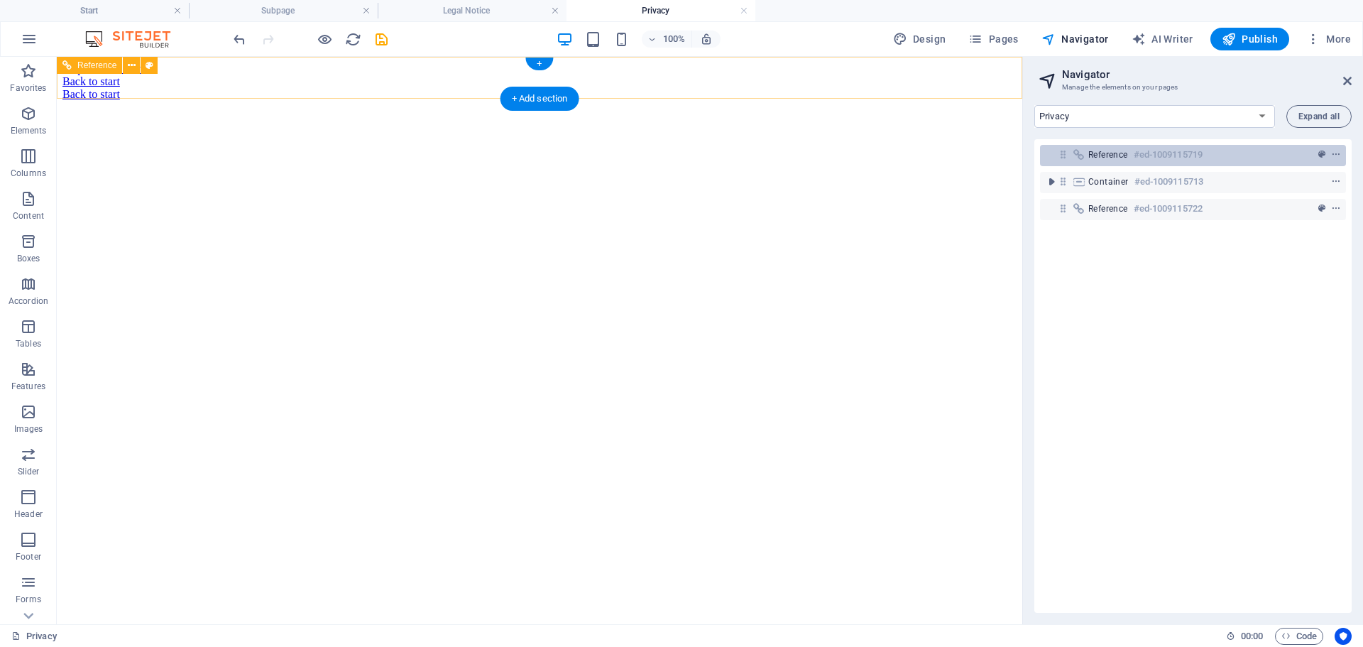
click at [1117, 154] on span "Reference" at bounding box center [1108, 154] width 40 height 11
click at [1170, 155] on h6 "#ed-1009115719" at bounding box center [1168, 154] width 69 height 17
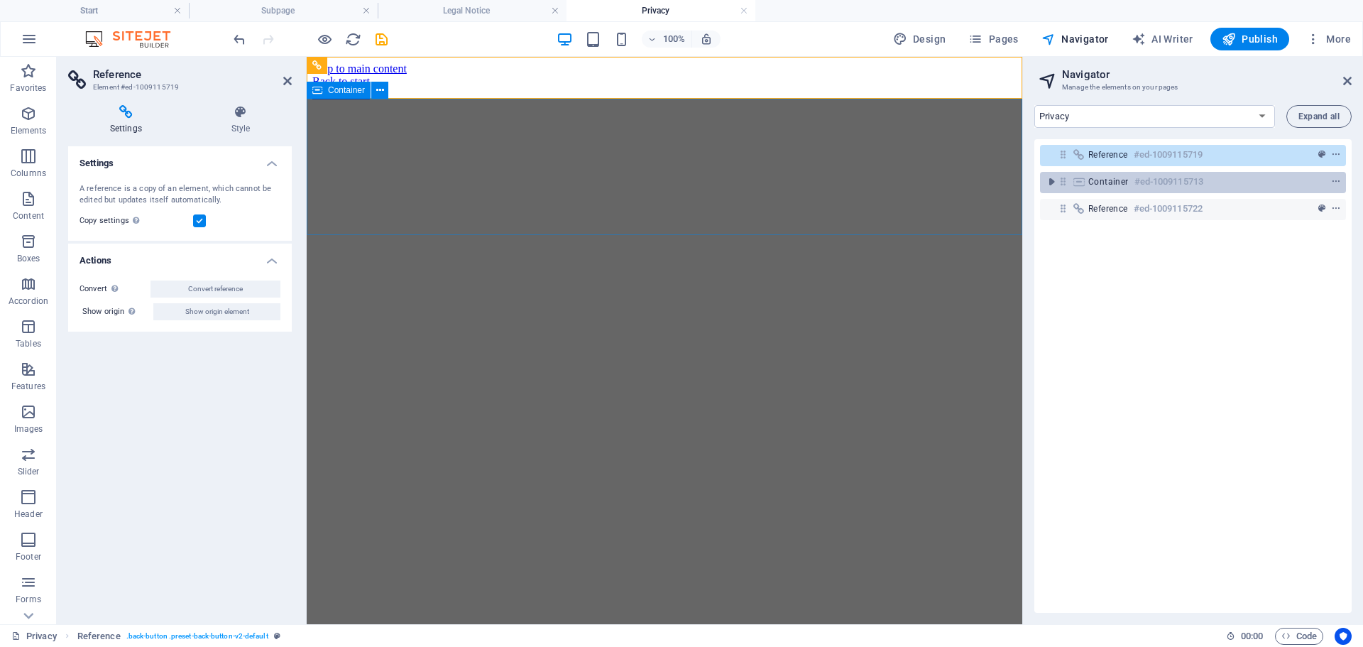
click at [1114, 183] on span "Container" at bounding box center [1108, 181] width 40 height 11
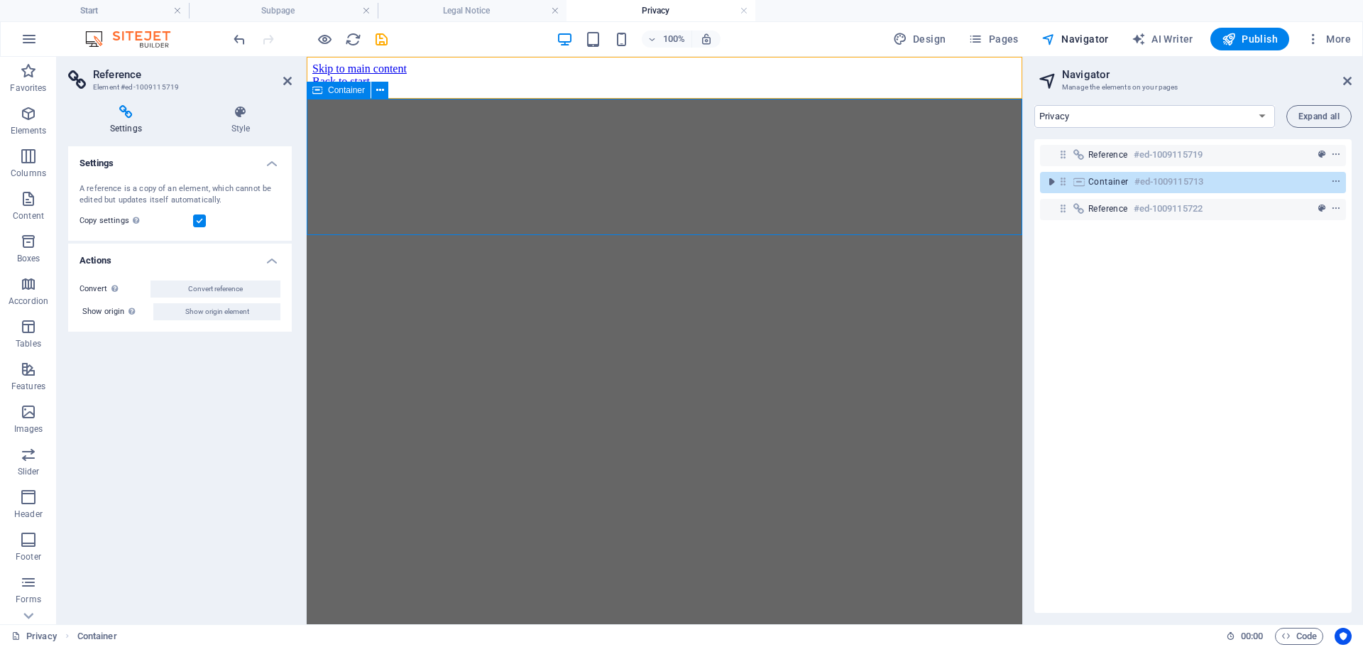
click at [1114, 183] on span "Container" at bounding box center [1108, 181] width 40 height 11
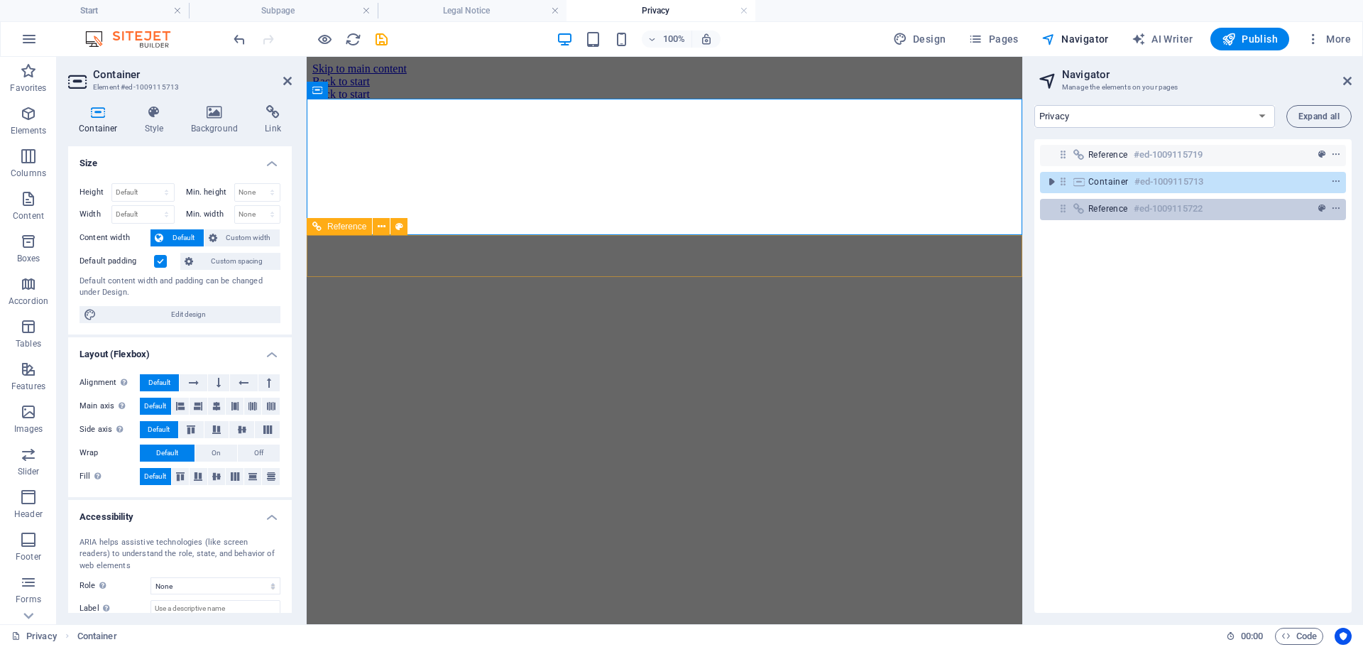
click at [1115, 207] on span "Reference" at bounding box center [1108, 208] width 40 height 11
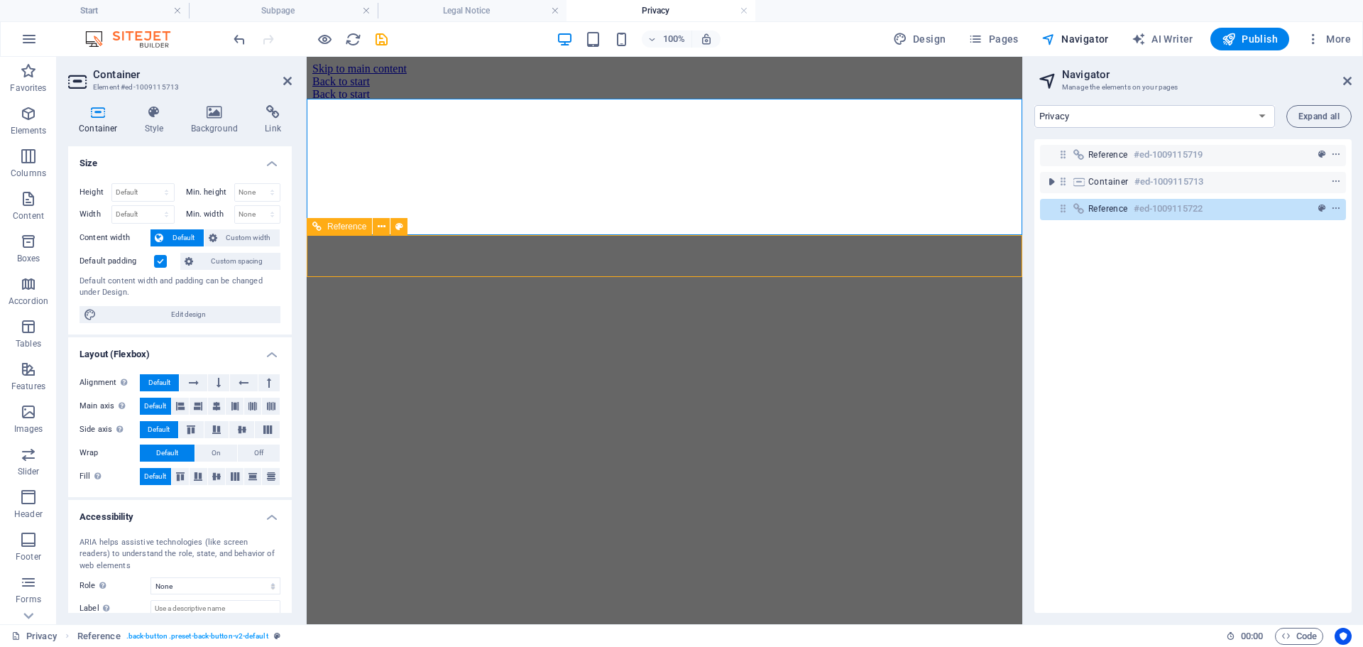
click at [1115, 207] on span "Reference" at bounding box center [1108, 208] width 40 height 11
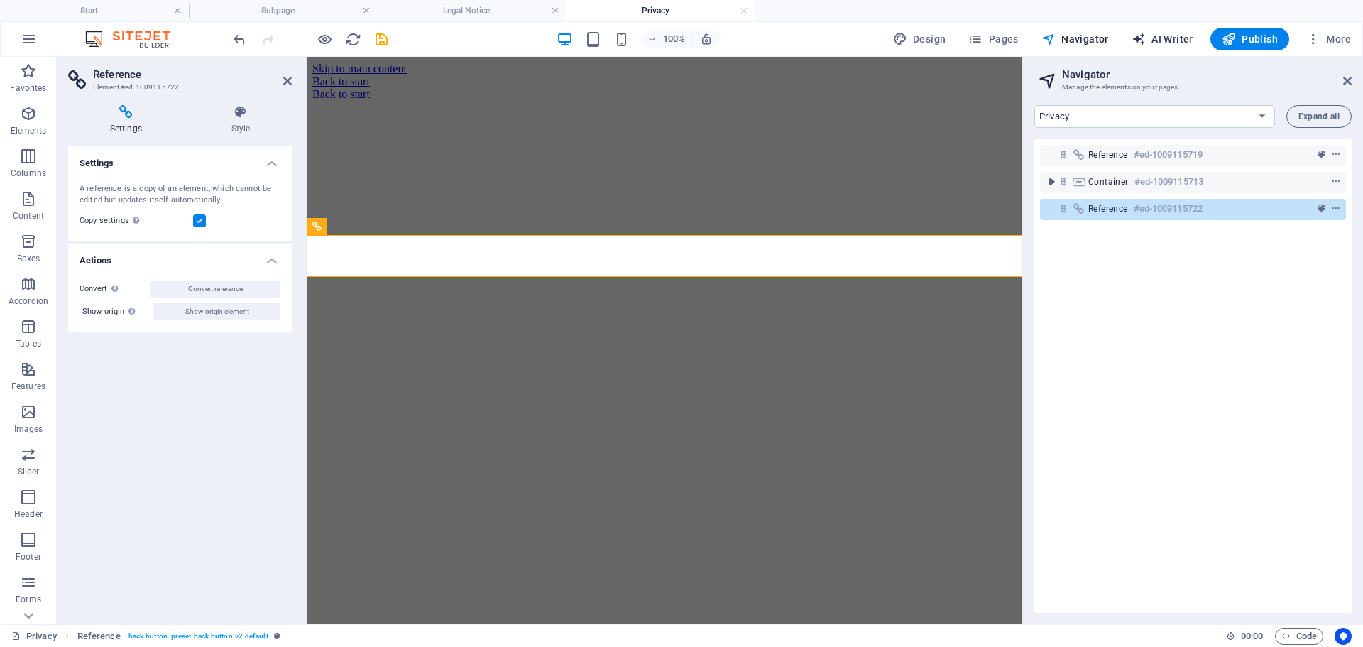
click at [1163, 44] on span "AI Writer" at bounding box center [1163, 39] width 62 height 14
select select "English"
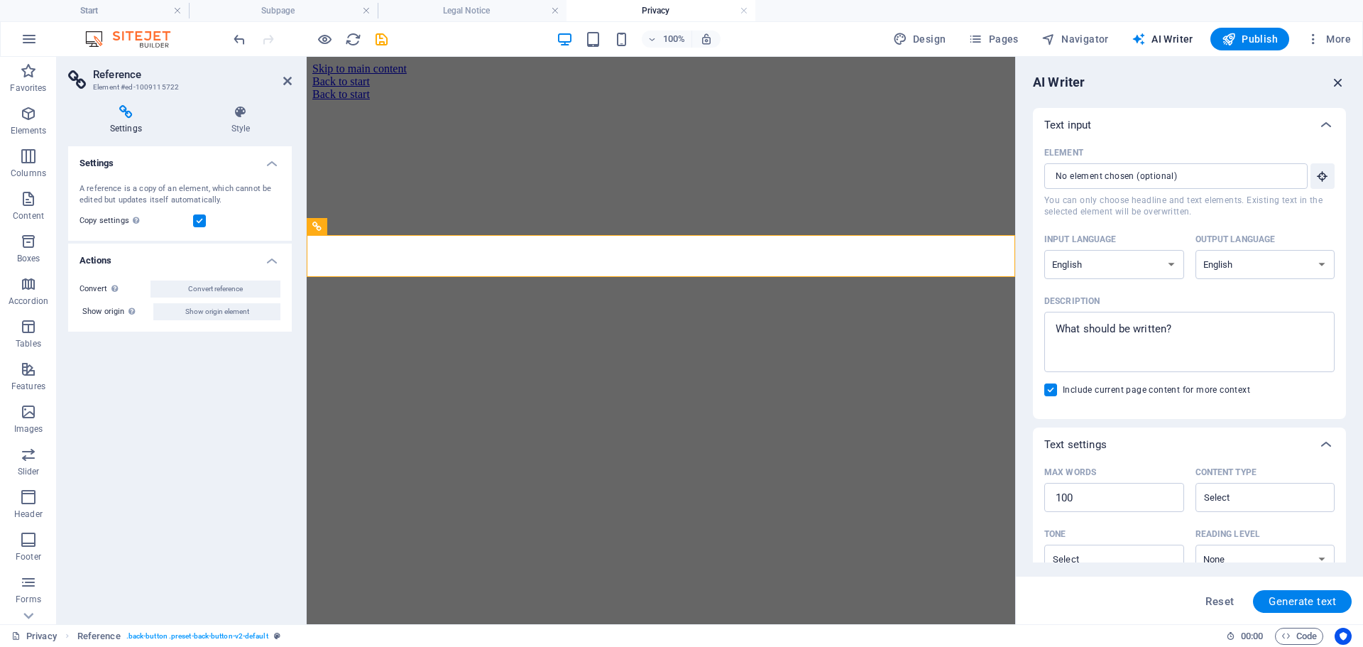
click at [1338, 84] on icon "button" at bounding box center [1338, 83] width 16 height 16
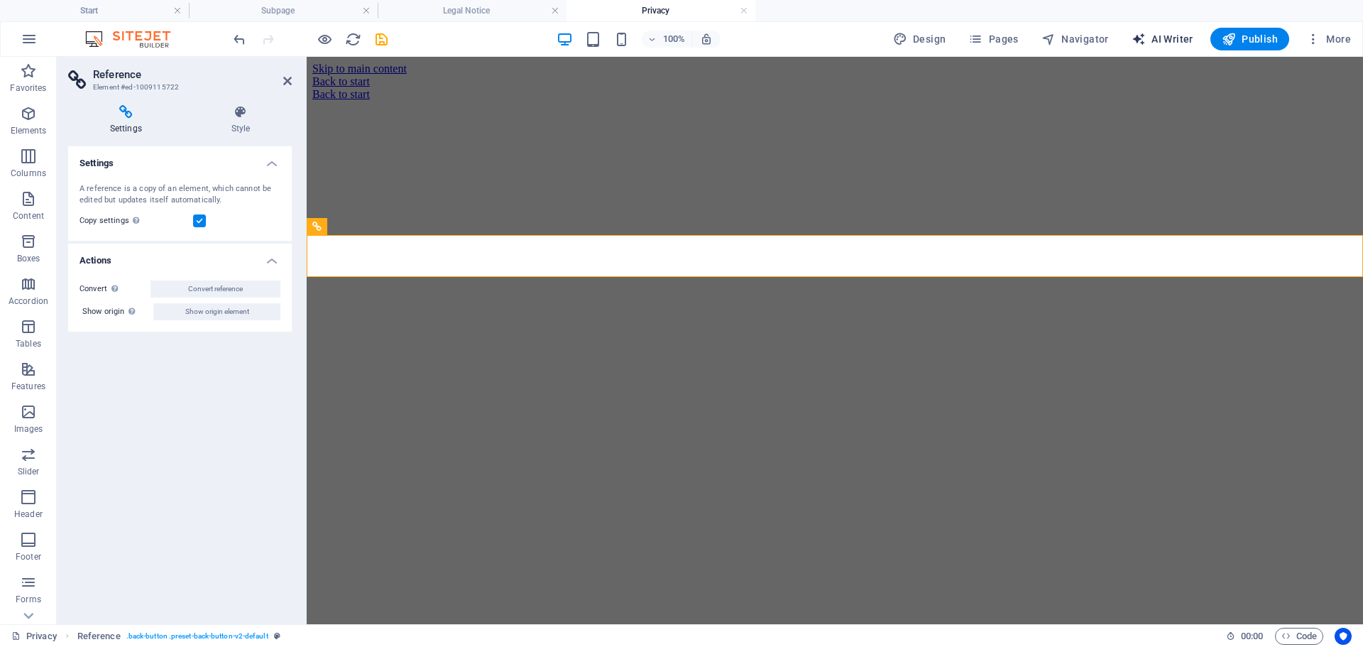
click at [1169, 37] on span "AI Writer" at bounding box center [1163, 39] width 62 height 14
select select "English"
